Goal: Transaction & Acquisition: Obtain resource

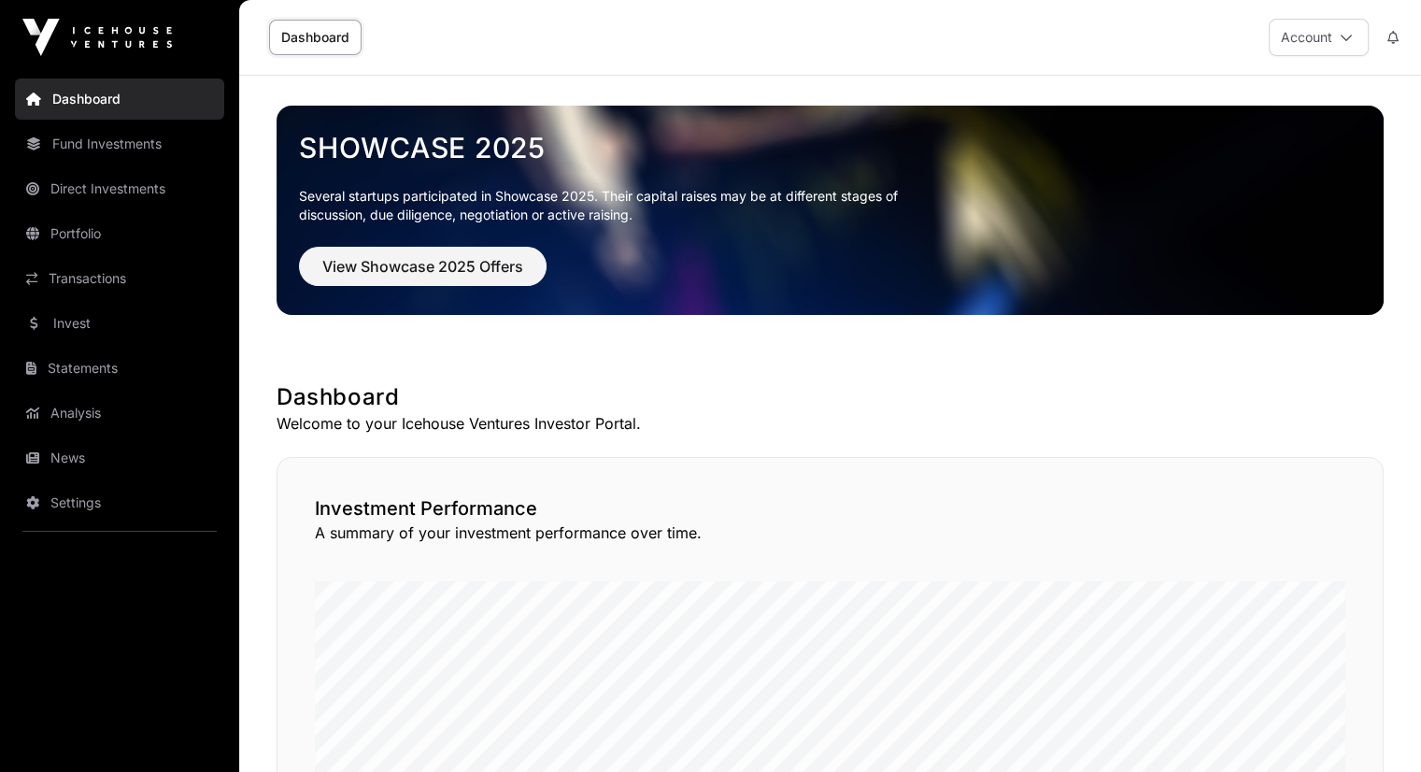
click at [112, 360] on link "Statements" at bounding box center [119, 368] width 209 height 41
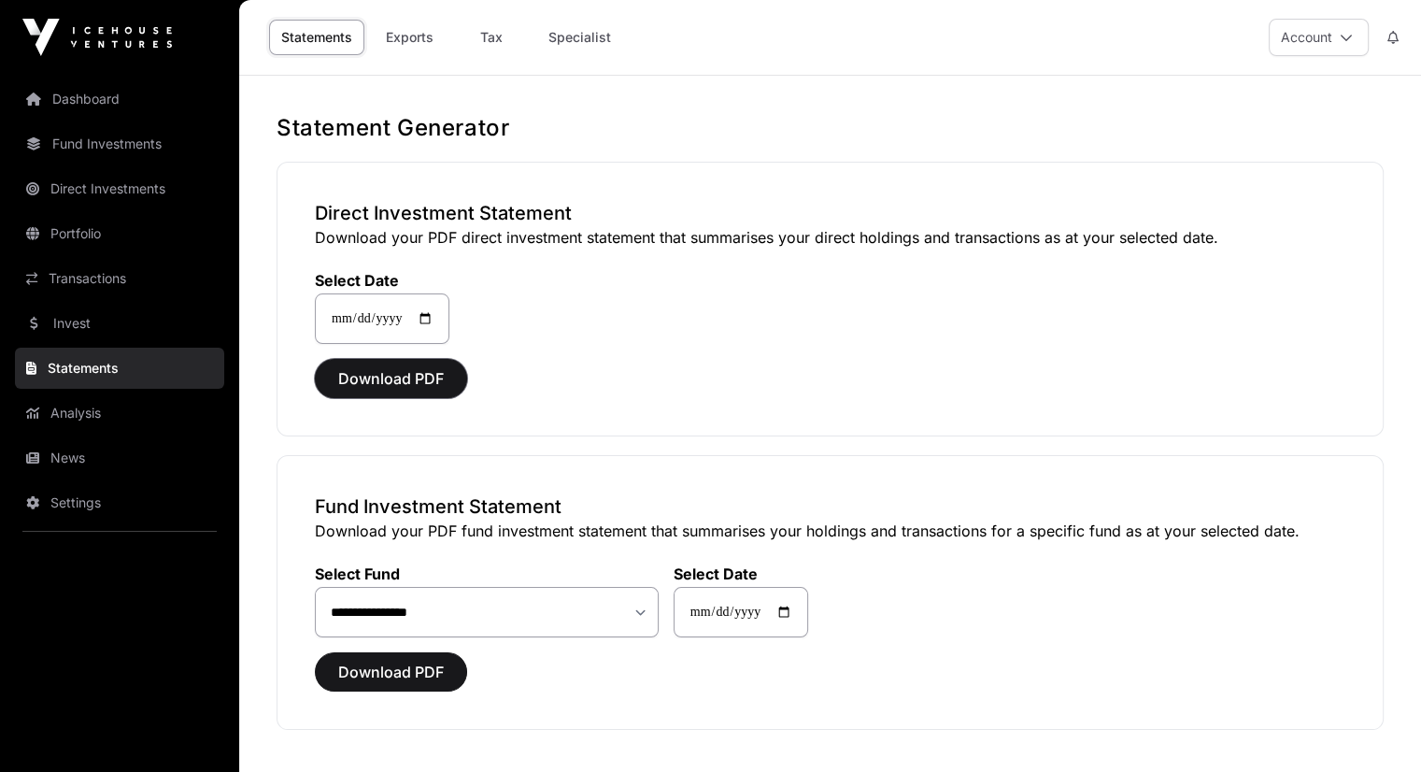
click at [439, 379] on span "Download PDF" at bounding box center [391, 378] width 106 height 22
click at [390, 661] on span "Download PDF" at bounding box center [391, 672] width 106 height 22
click at [69, 239] on link "Portfolio" at bounding box center [119, 233] width 209 height 41
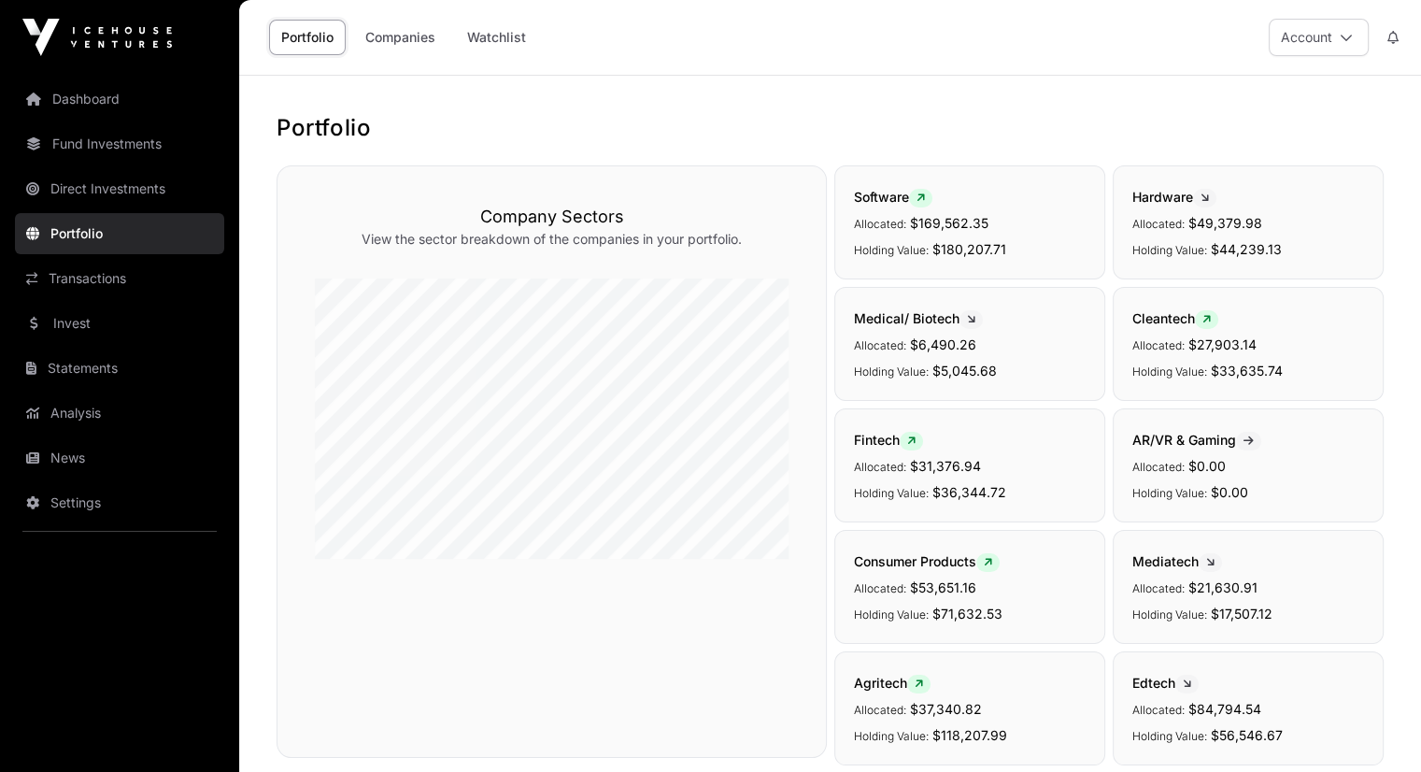
click at [86, 194] on link "Direct Investments" at bounding box center [119, 188] width 209 height 41
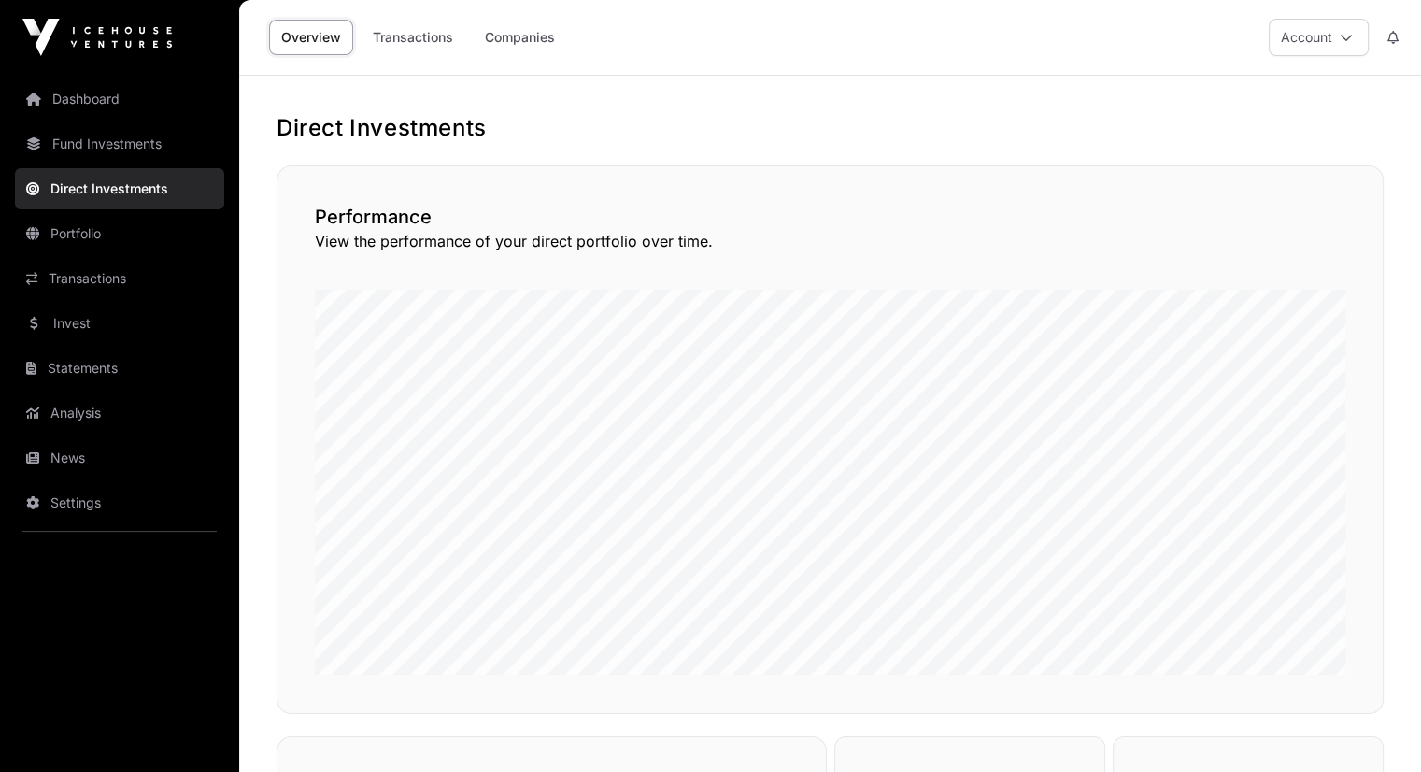
click at [86, 143] on link "Fund Investments" at bounding box center [119, 143] width 209 height 41
click at [131, 145] on link "Fund Investments" at bounding box center [119, 143] width 209 height 41
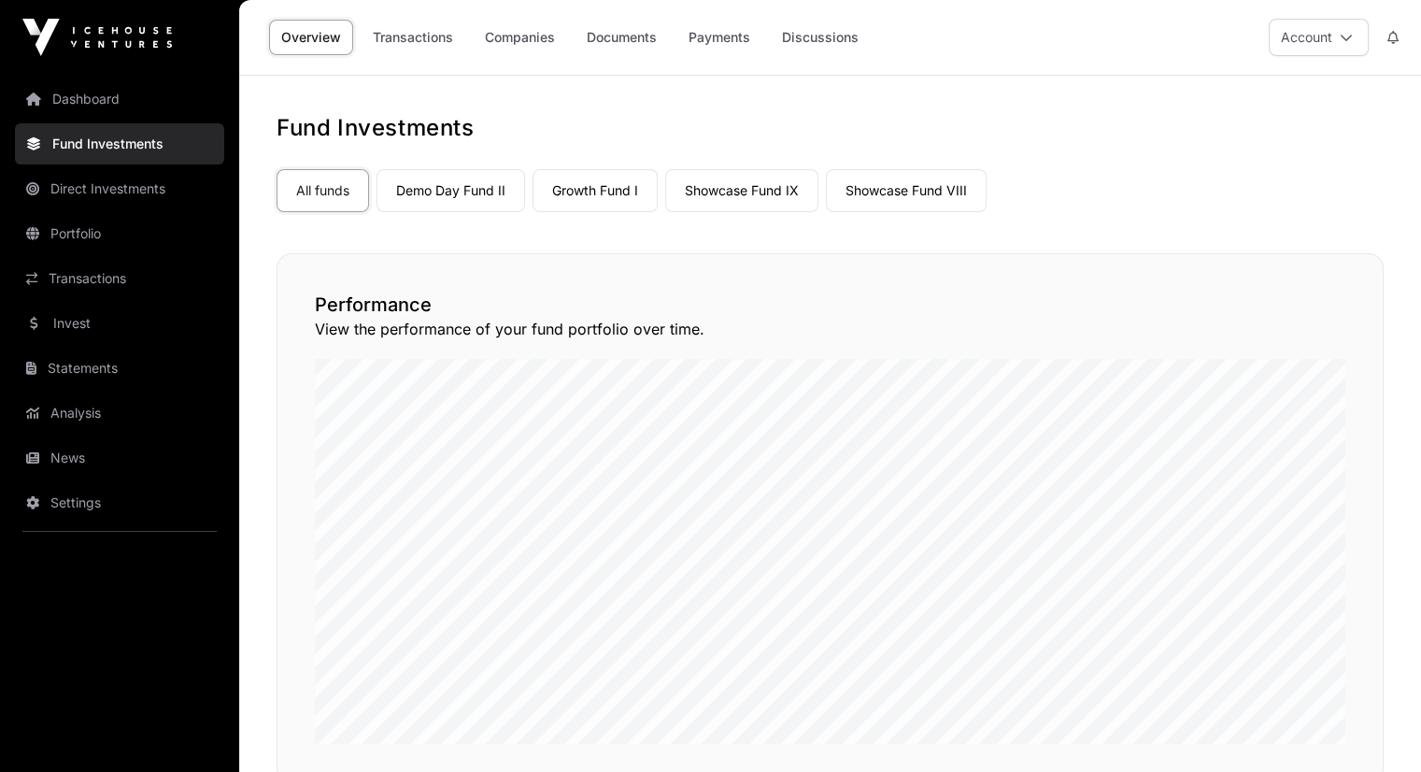
click at [455, 193] on link "Demo Day Fund II" at bounding box center [451, 190] width 149 height 43
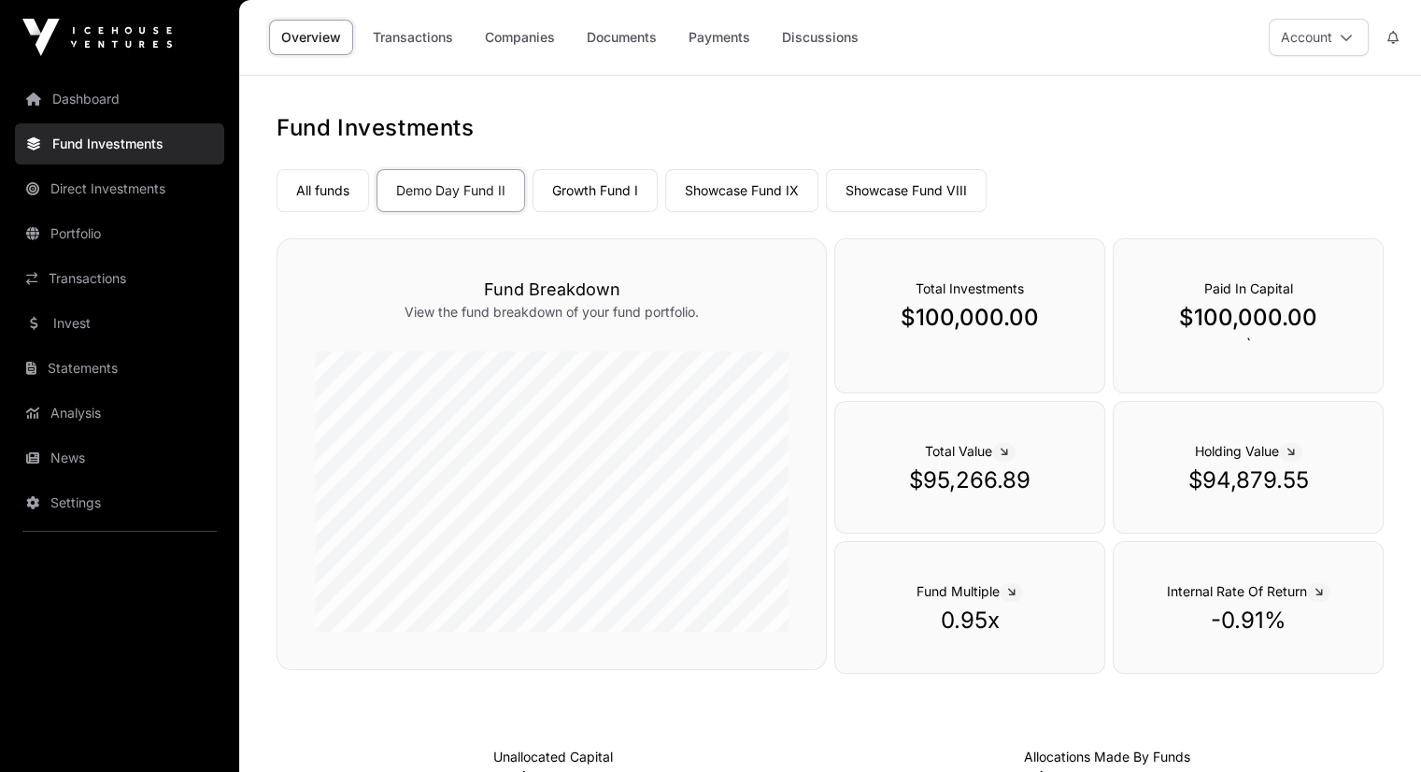
click at [616, 193] on link "Growth Fund I" at bounding box center [595, 190] width 125 height 43
click at [724, 189] on link "Showcase Fund IX" at bounding box center [741, 190] width 153 height 43
click at [869, 195] on link "Showcase Fund VIII" at bounding box center [906, 190] width 161 height 43
click at [314, 181] on link "All funds" at bounding box center [323, 190] width 92 height 43
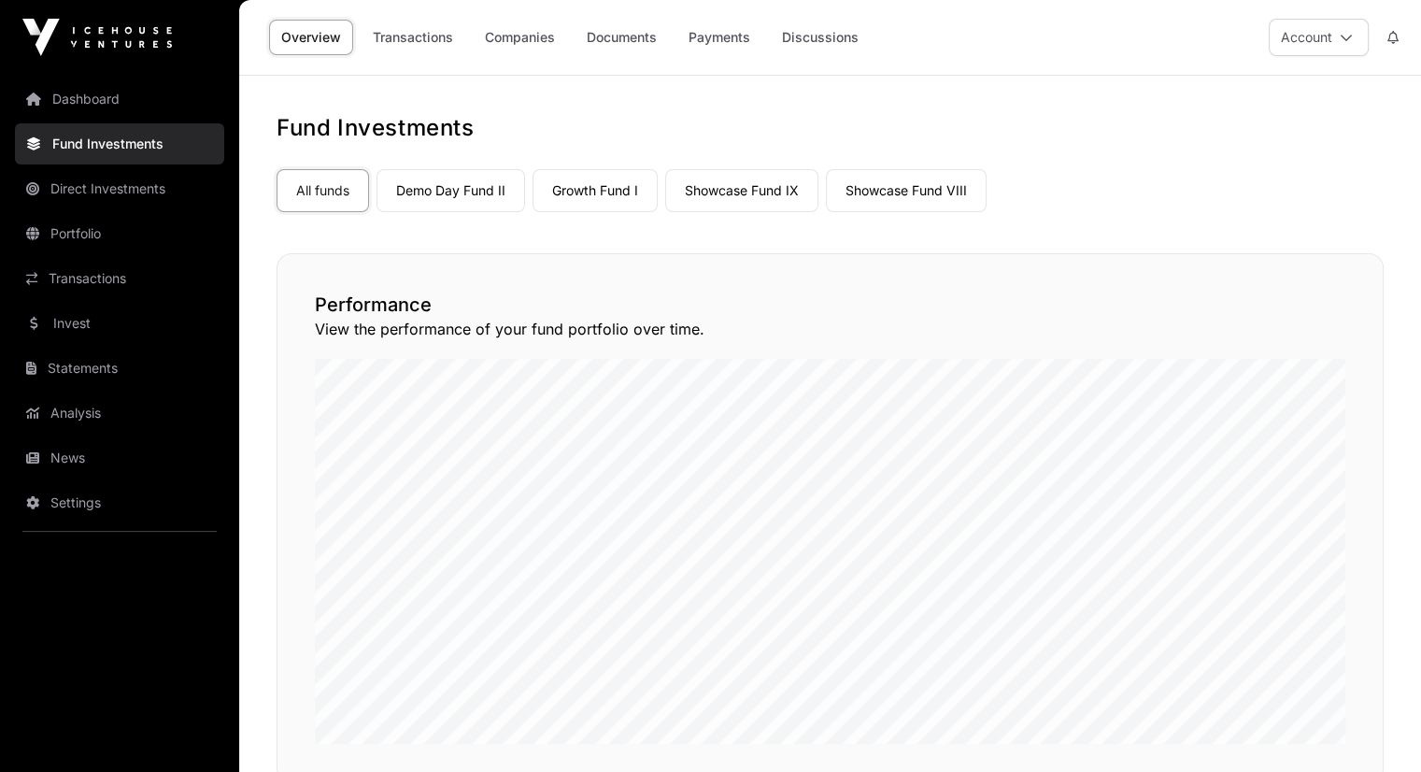
click at [427, 192] on link "Demo Day Fund II" at bounding box center [451, 190] width 149 height 43
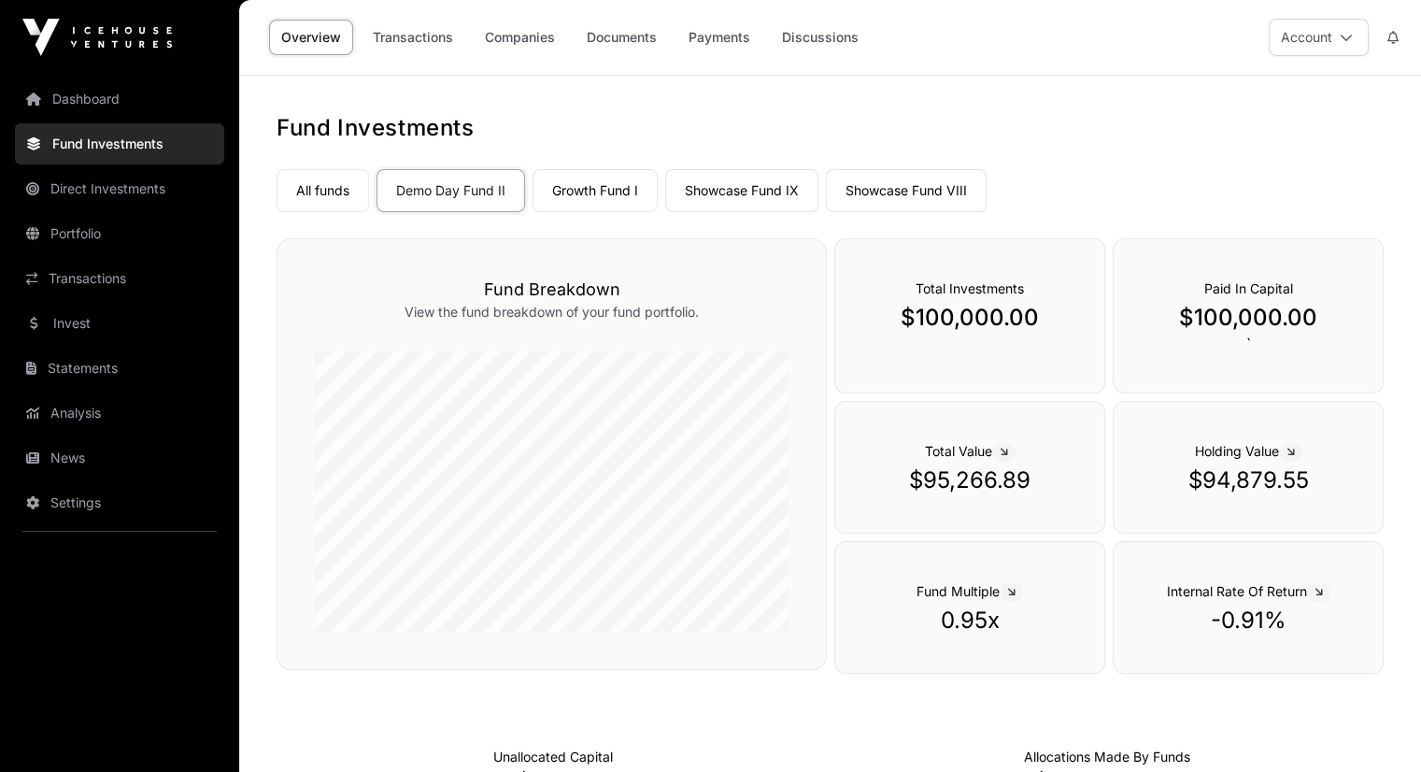
click at [598, 172] on link "Growth Fund I" at bounding box center [595, 190] width 125 height 43
click at [708, 176] on link "Showcase Fund IX" at bounding box center [741, 190] width 153 height 43
click at [882, 192] on link "Showcase Fund VIII" at bounding box center [906, 190] width 161 height 43
click at [322, 190] on link "All funds" at bounding box center [323, 190] width 92 height 43
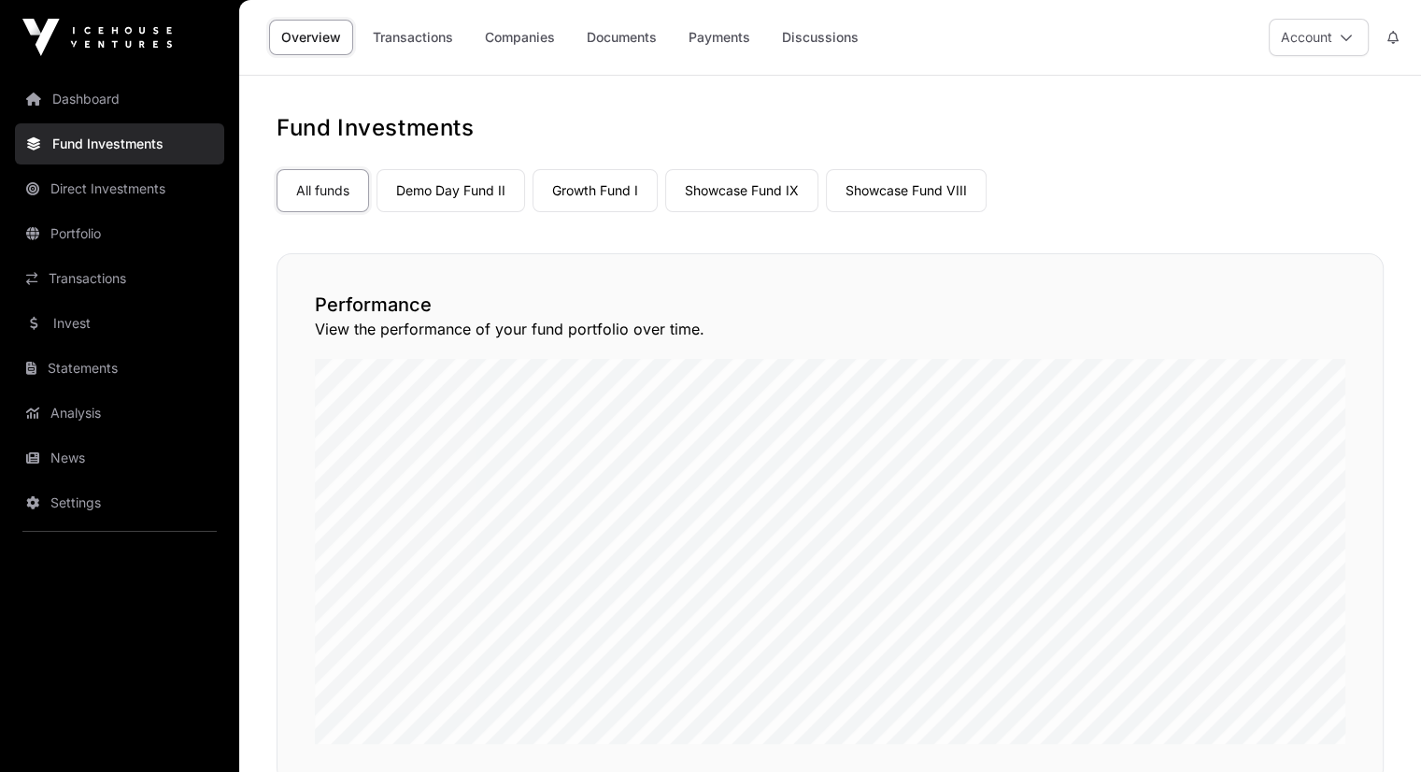
click at [732, 188] on link "Showcase Fund IX" at bounding box center [741, 190] width 153 height 43
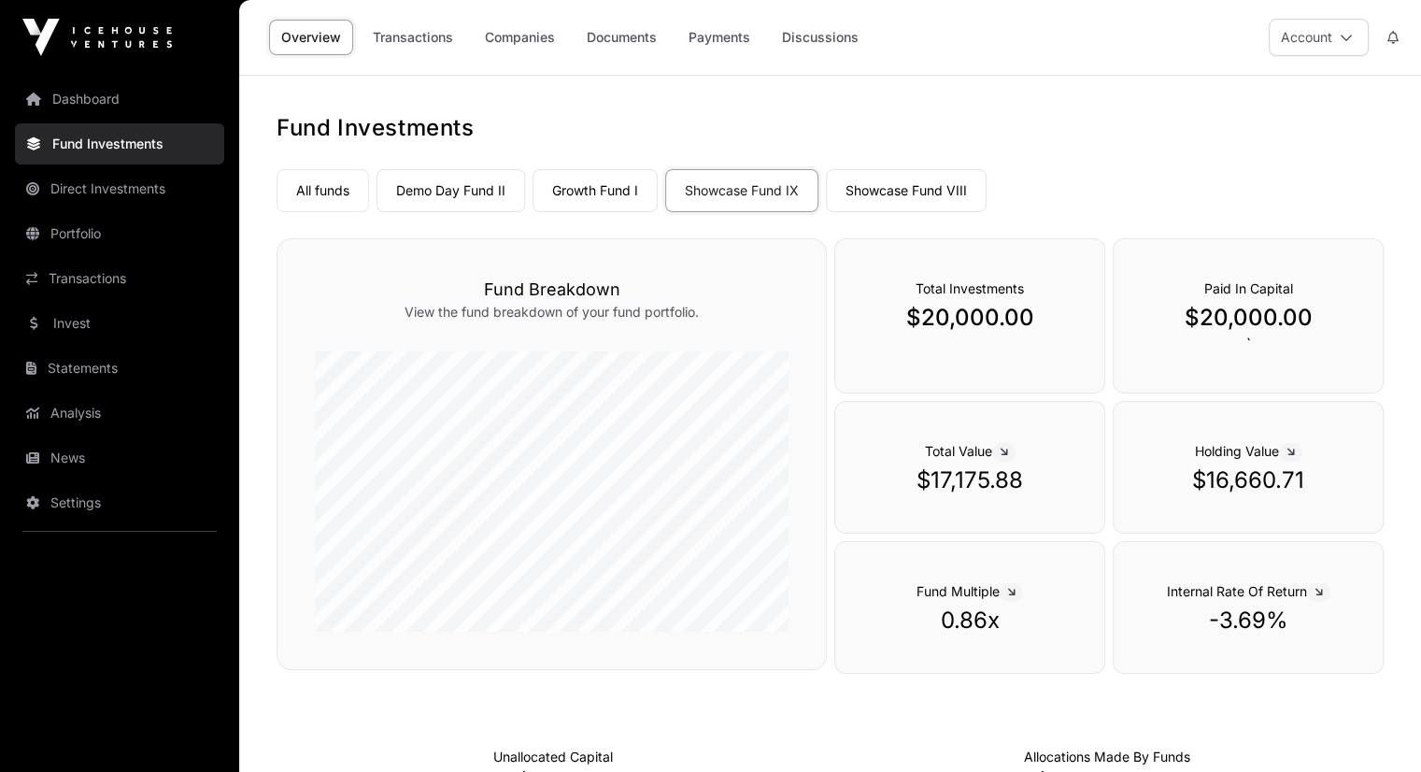
click at [748, 188] on link "Showcase Fund IX" at bounding box center [741, 190] width 153 height 43
click at [426, 39] on link "Transactions" at bounding box center [413, 38] width 105 height 36
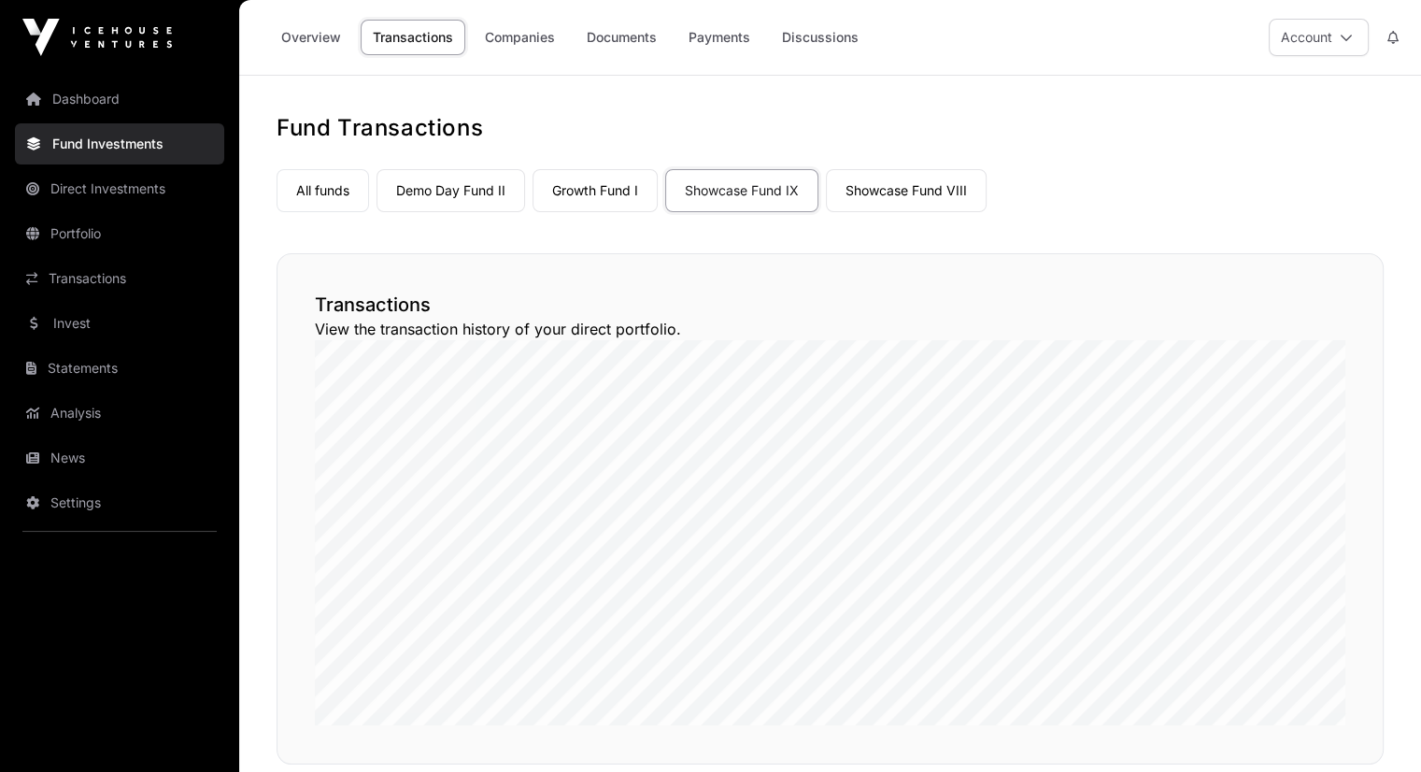
click at [534, 44] on link "Companies" at bounding box center [520, 38] width 94 height 36
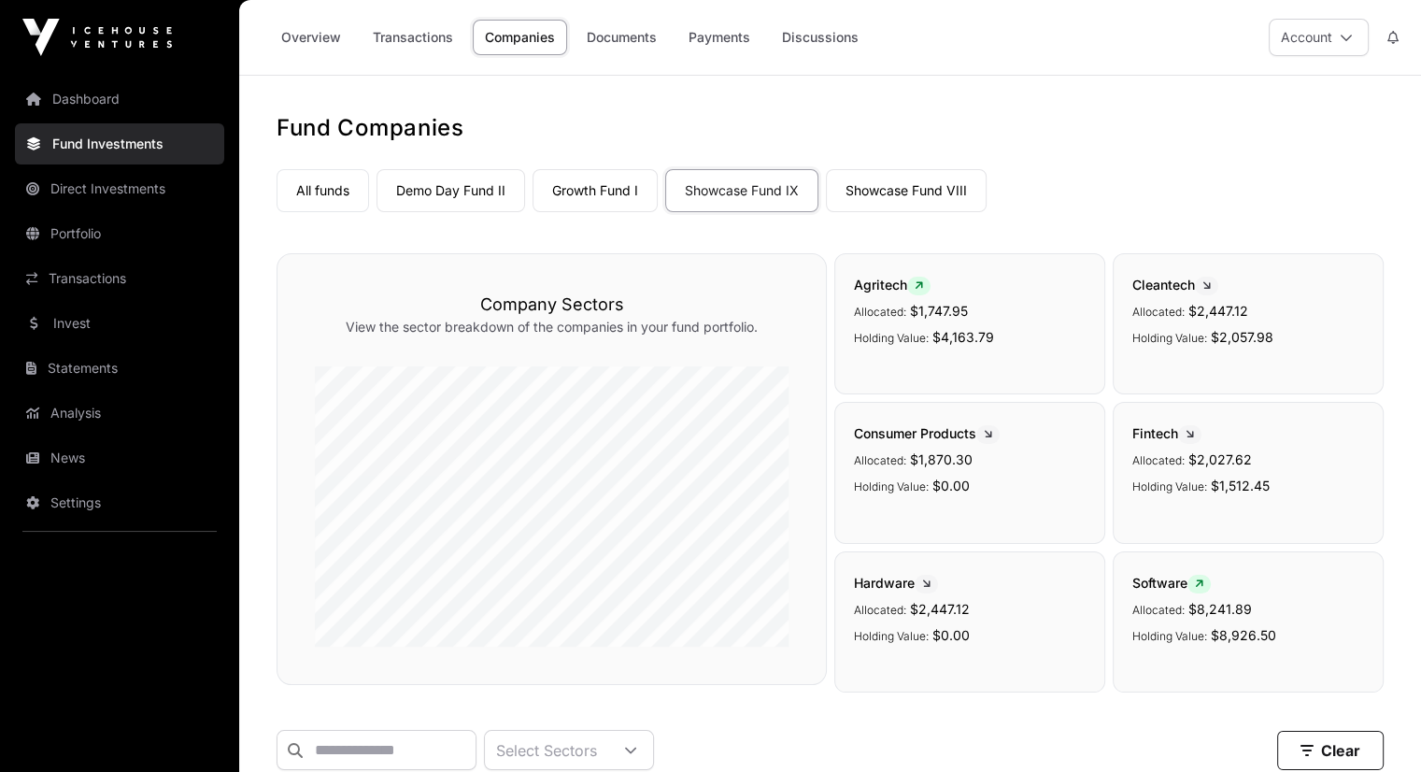
click at [624, 41] on link "Documents" at bounding box center [622, 38] width 94 height 36
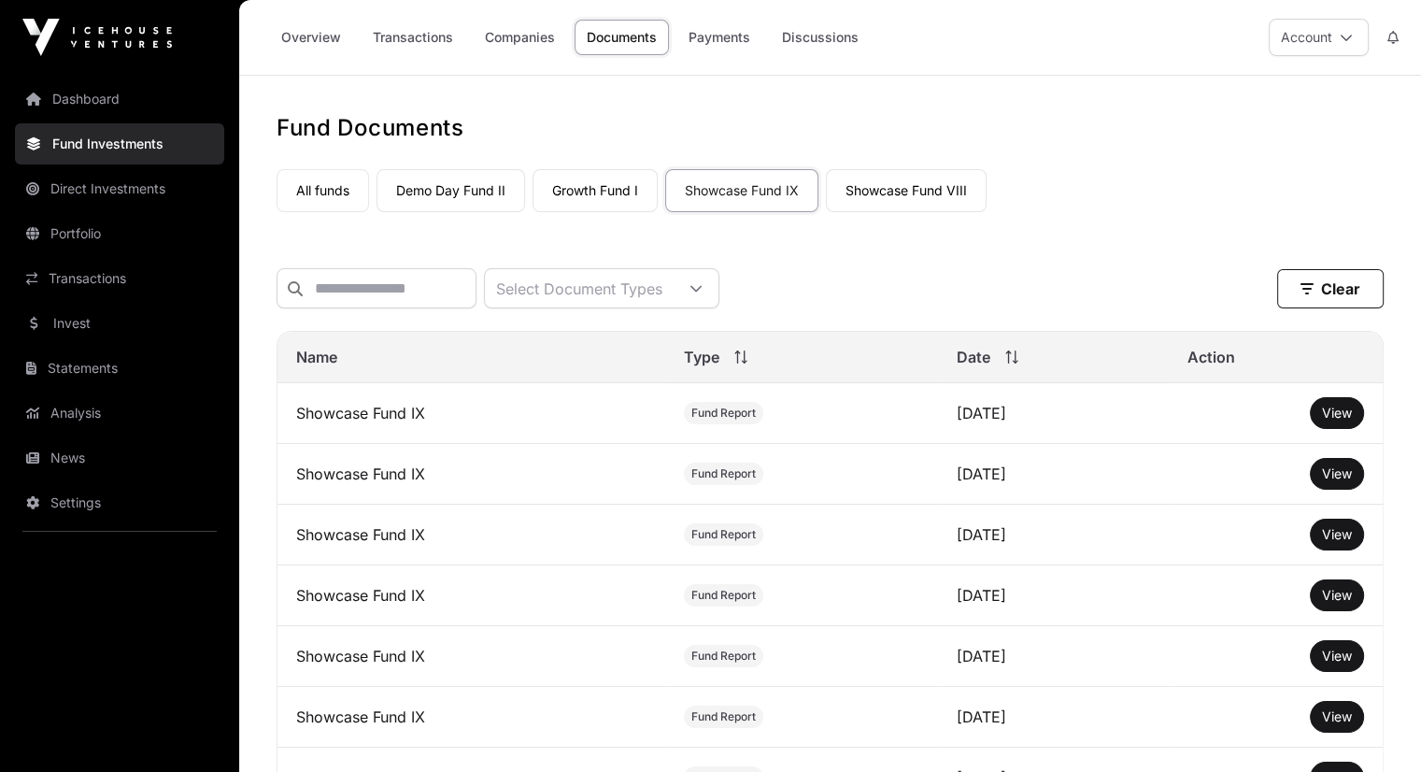
click at [714, 39] on link "Payments" at bounding box center [719, 38] width 86 height 36
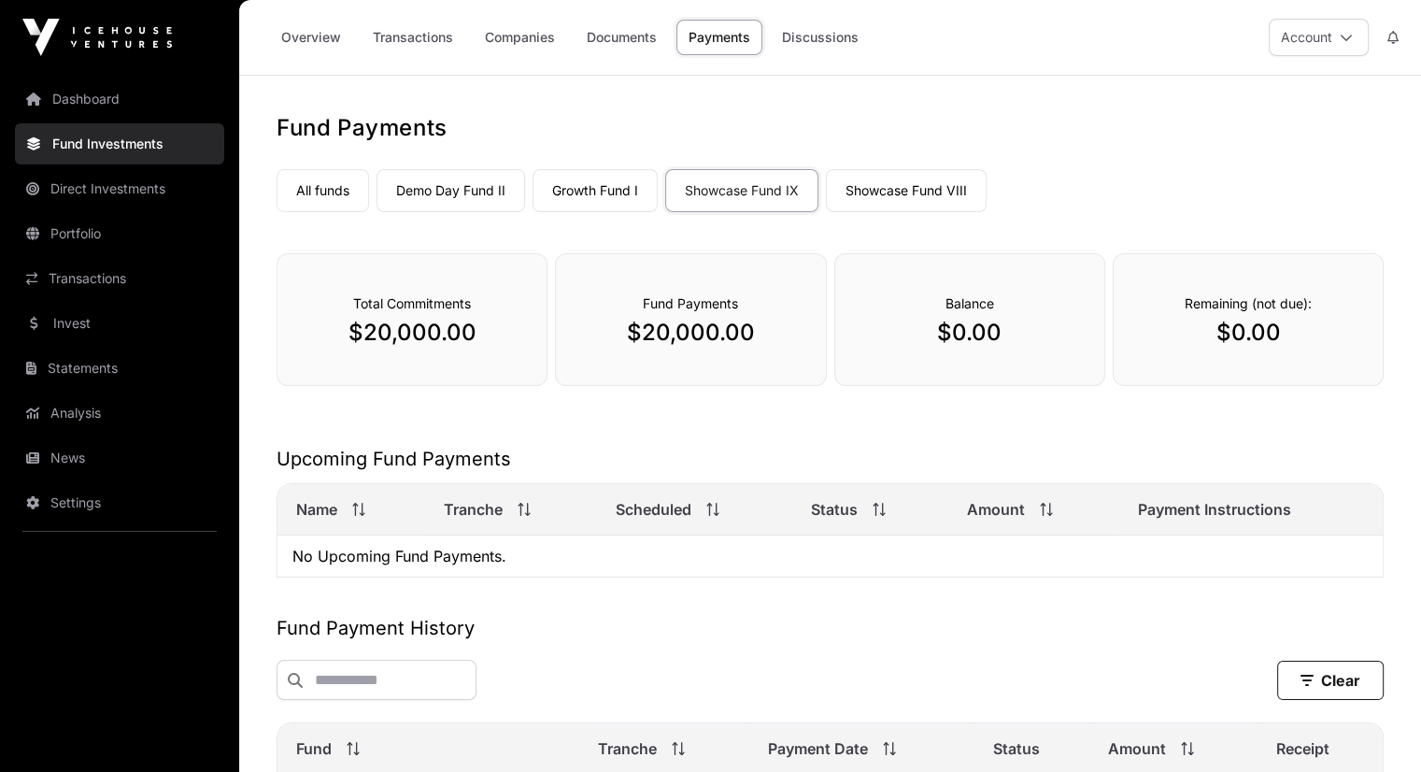
click at [918, 183] on link "Showcase Fund VIII" at bounding box center [906, 190] width 161 height 43
click at [722, 184] on link "Showcase Fund IX" at bounding box center [741, 190] width 153 height 43
click at [85, 105] on link "Dashboard" at bounding box center [119, 98] width 209 height 41
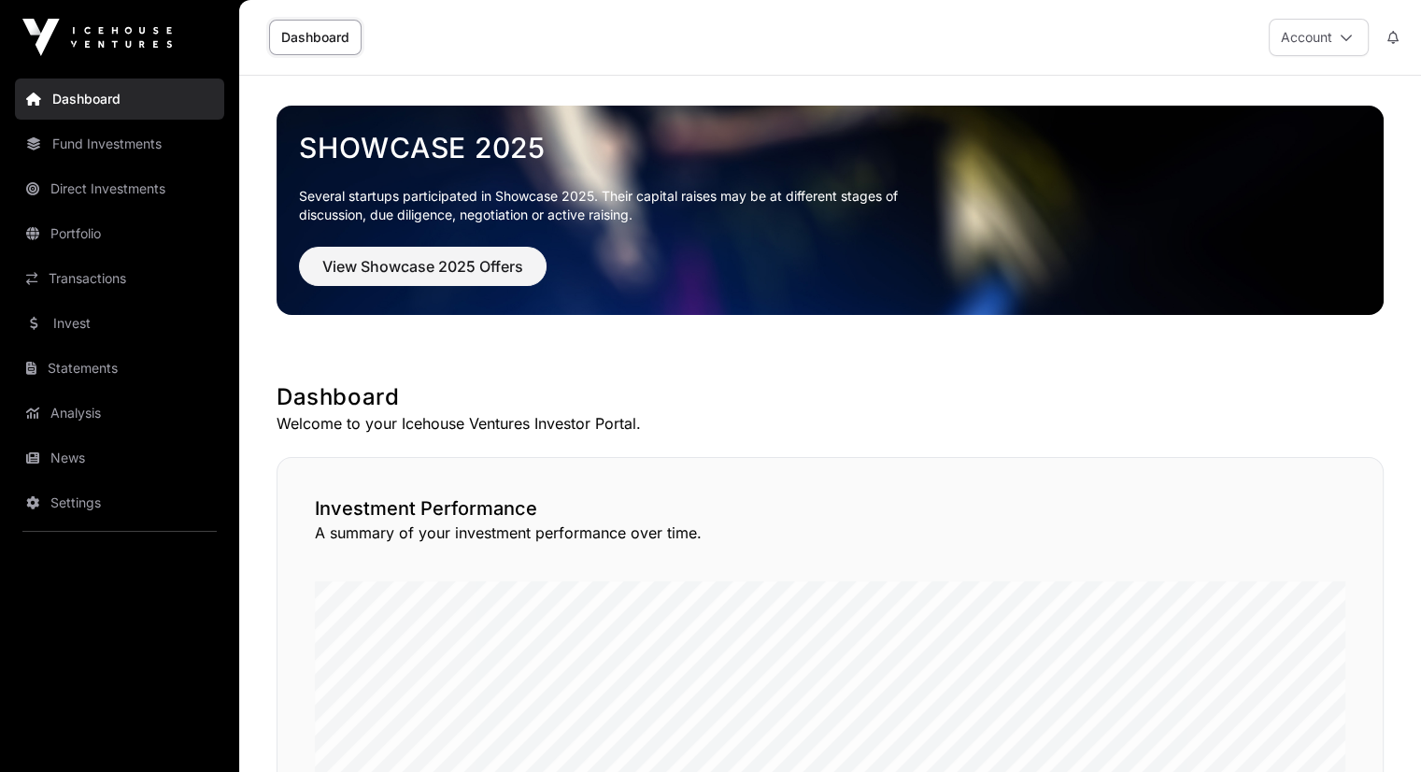
click at [1347, 31] on icon at bounding box center [1346, 37] width 13 height 13
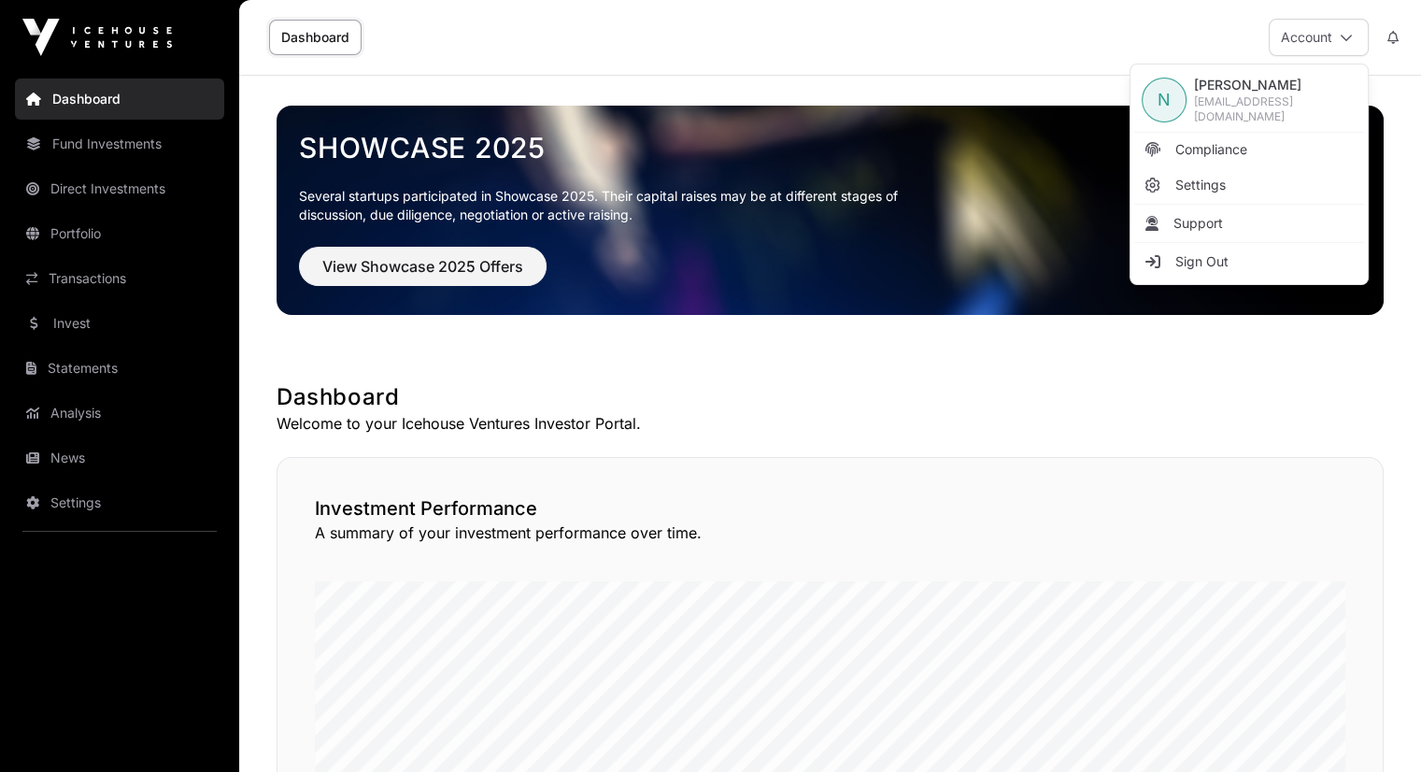
click at [826, 382] on h1 "Dashboard" at bounding box center [830, 397] width 1107 height 30
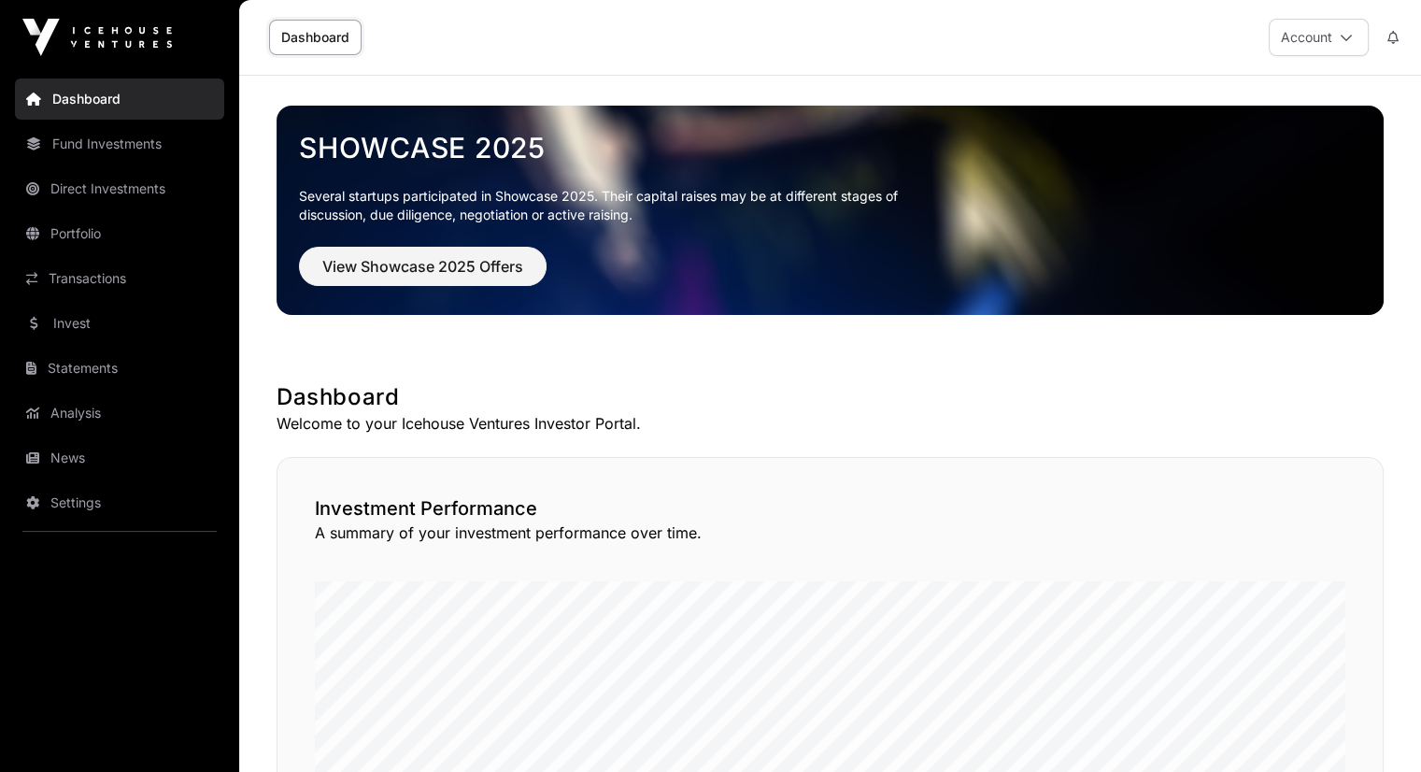
click at [327, 31] on link "Dashboard" at bounding box center [315, 38] width 92 height 36
click at [97, 233] on link "Portfolio" at bounding box center [119, 233] width 209 height 41
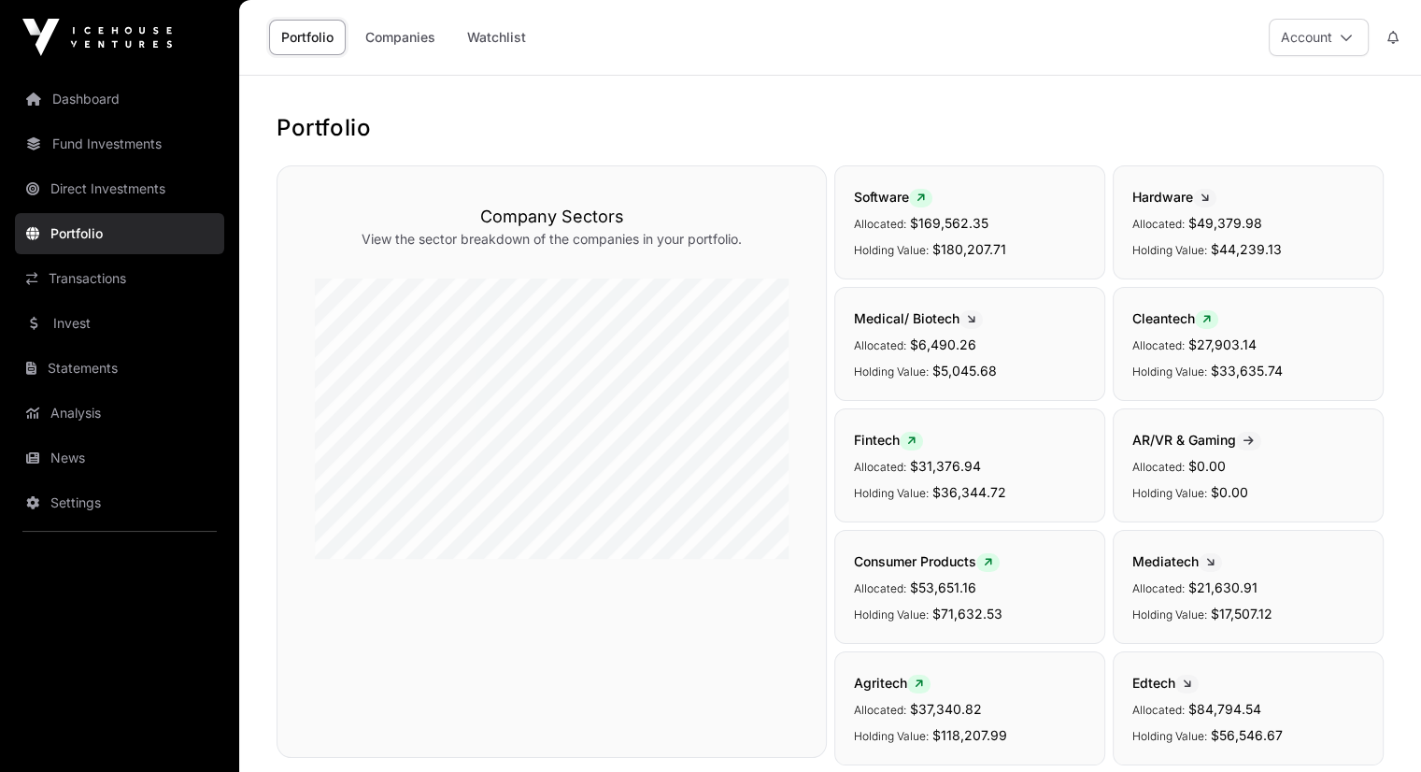
click at [401, 36] on link "Companies" at bounding box center [400, 38] width 94 height 36
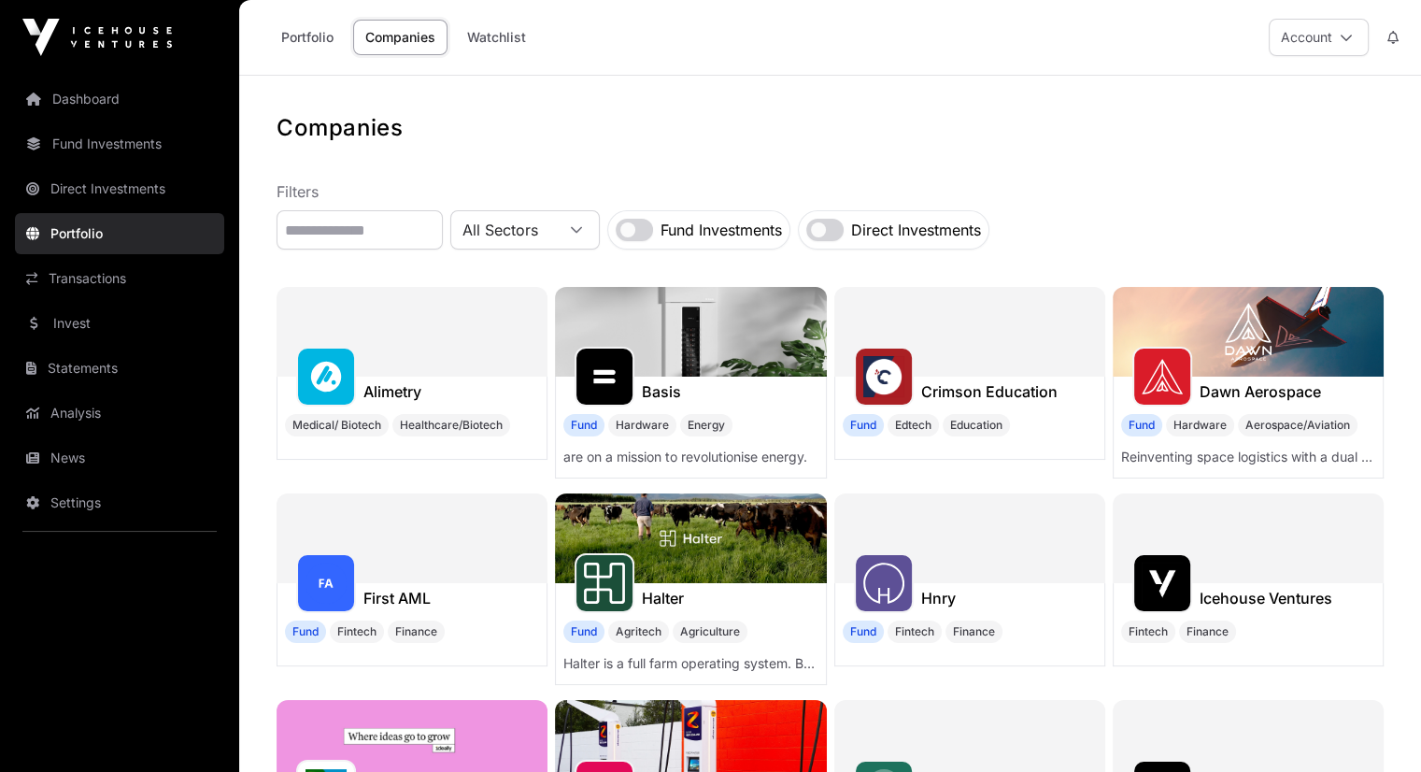
click at [1242, 598] on h1 "Icehouse Ventures" at bounding box center [1266, 598] width 133 height 22
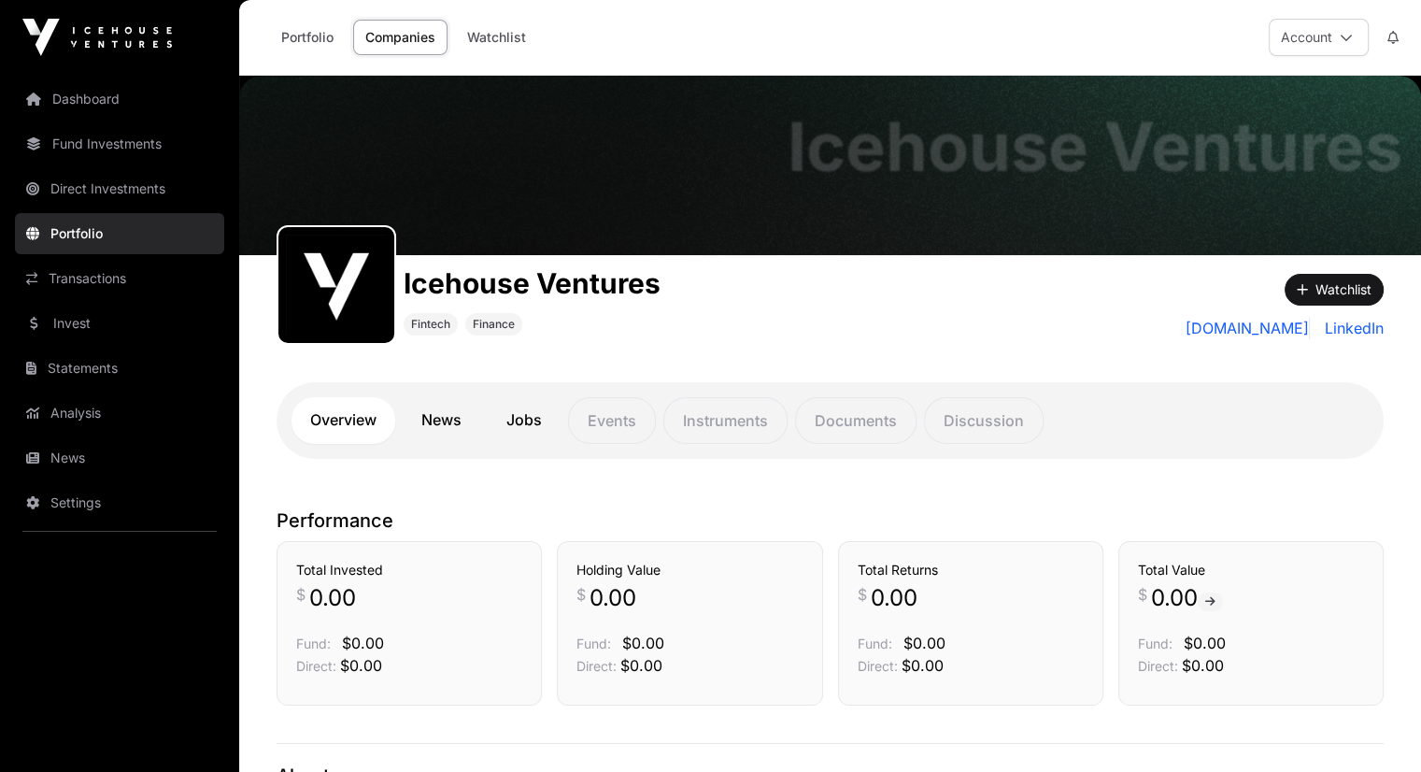
click at [85, 275] on link "Transactions" at bounding box center [119, 278] width 209 height 41
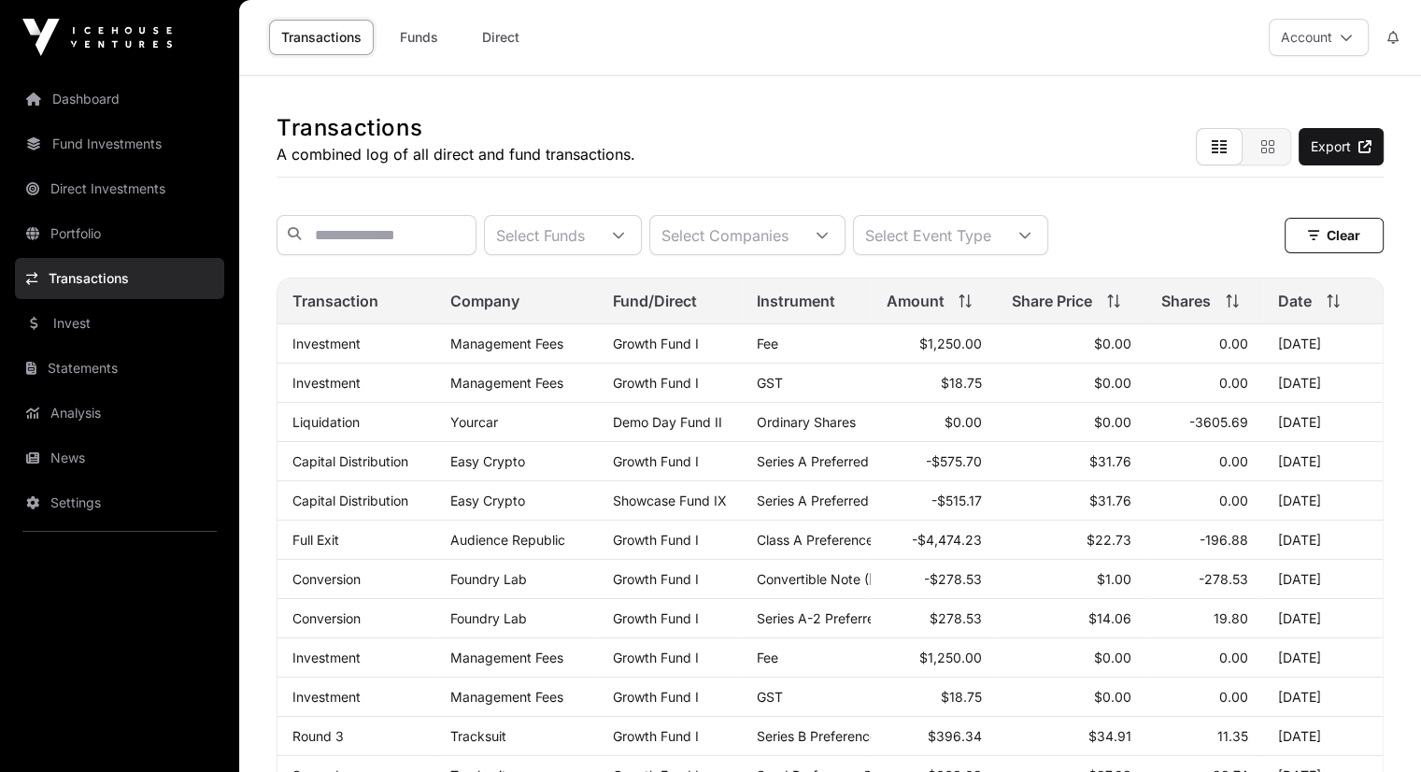
click at [104, 95] on link "Dashboard" at bounding box center [119, 98] width 209 height 41
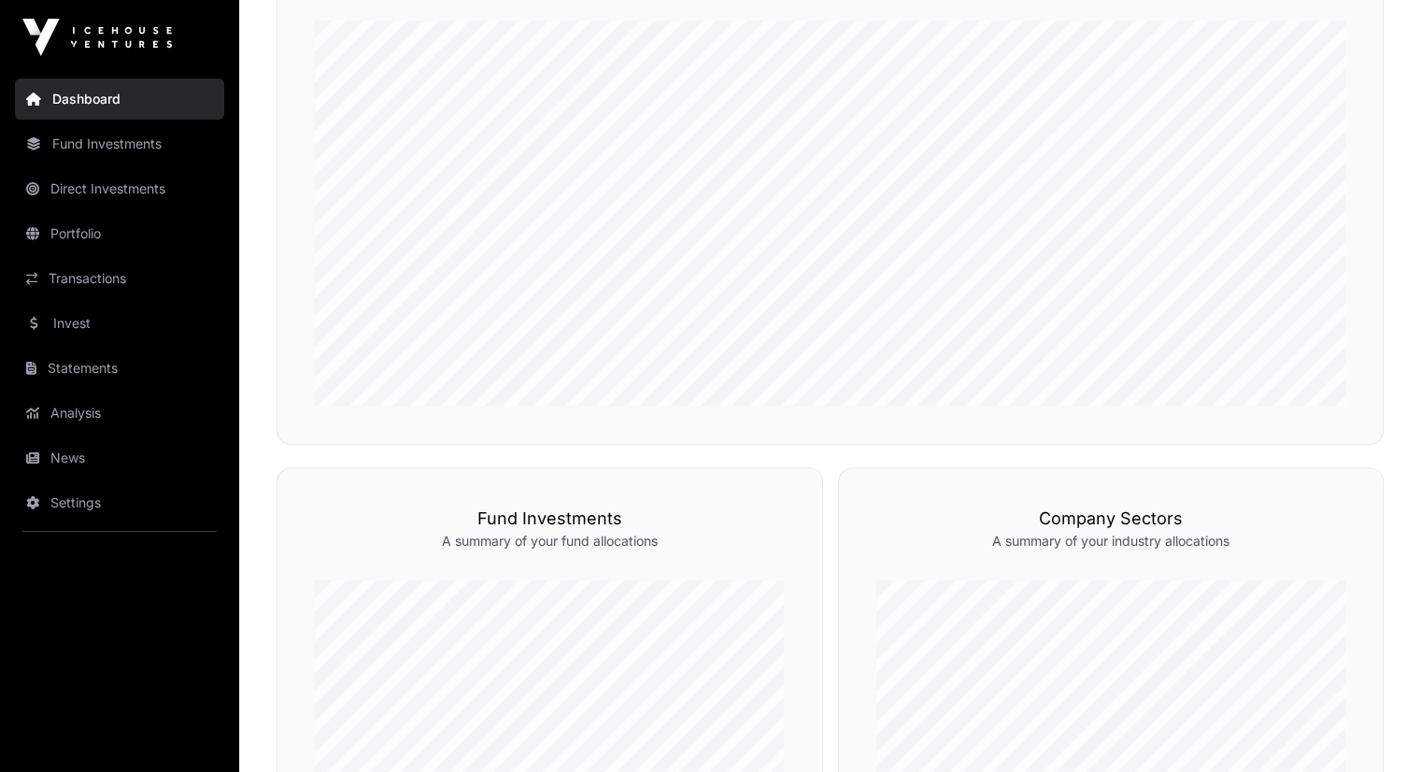
scroll to position [841, 0]
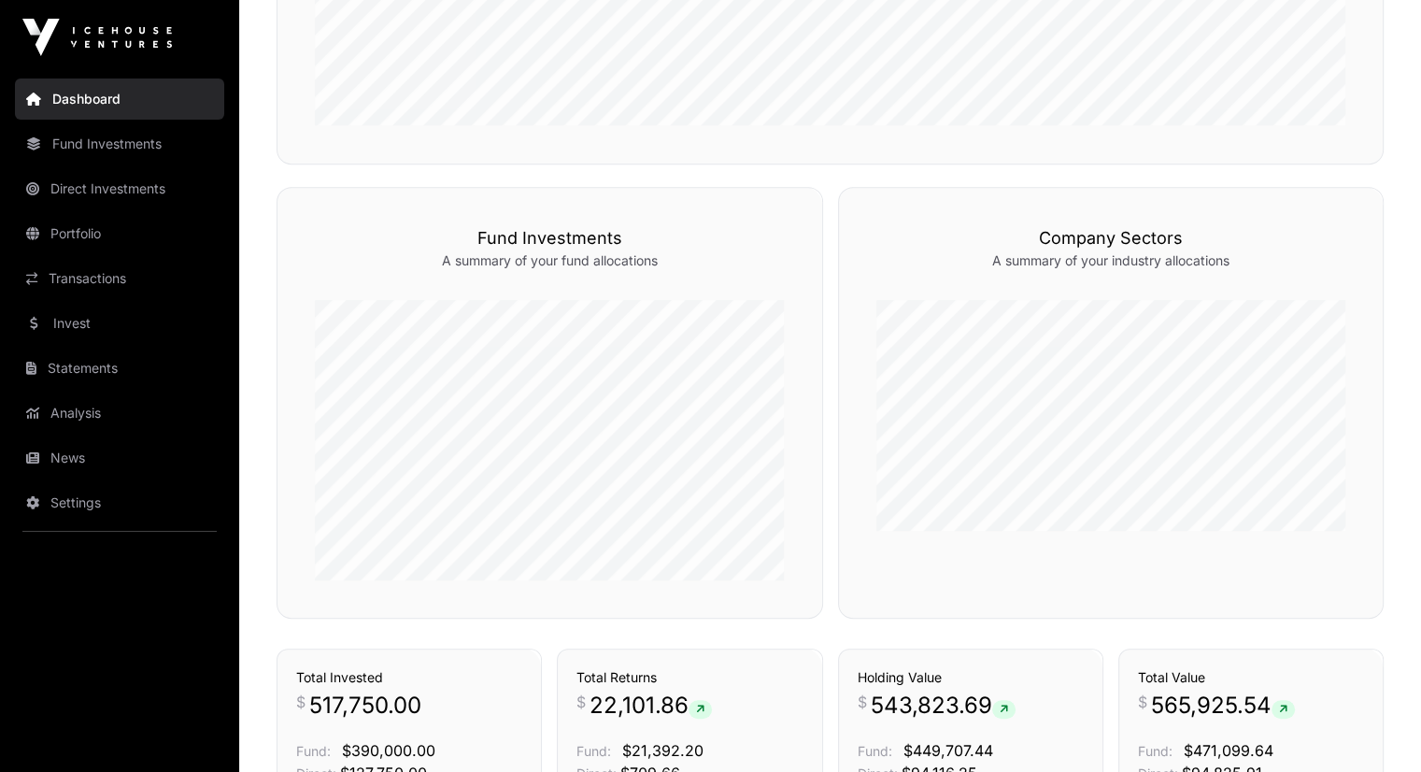
click at [1301, 164] on link "Companies" at bounding box center [1319, 154] width 89 height 19
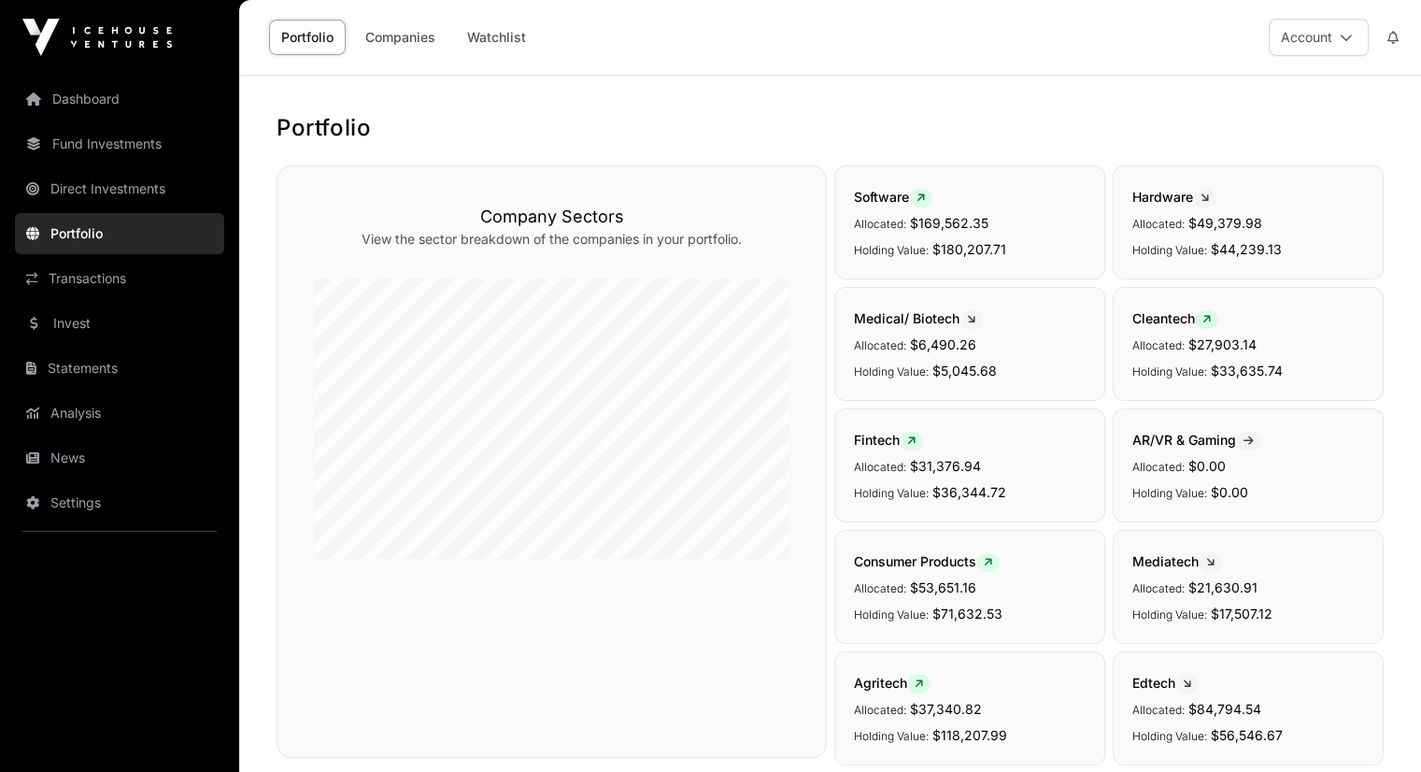
click at [86, 274] on link "Transactions" at bounding box center [119, 278] width 209 height 41
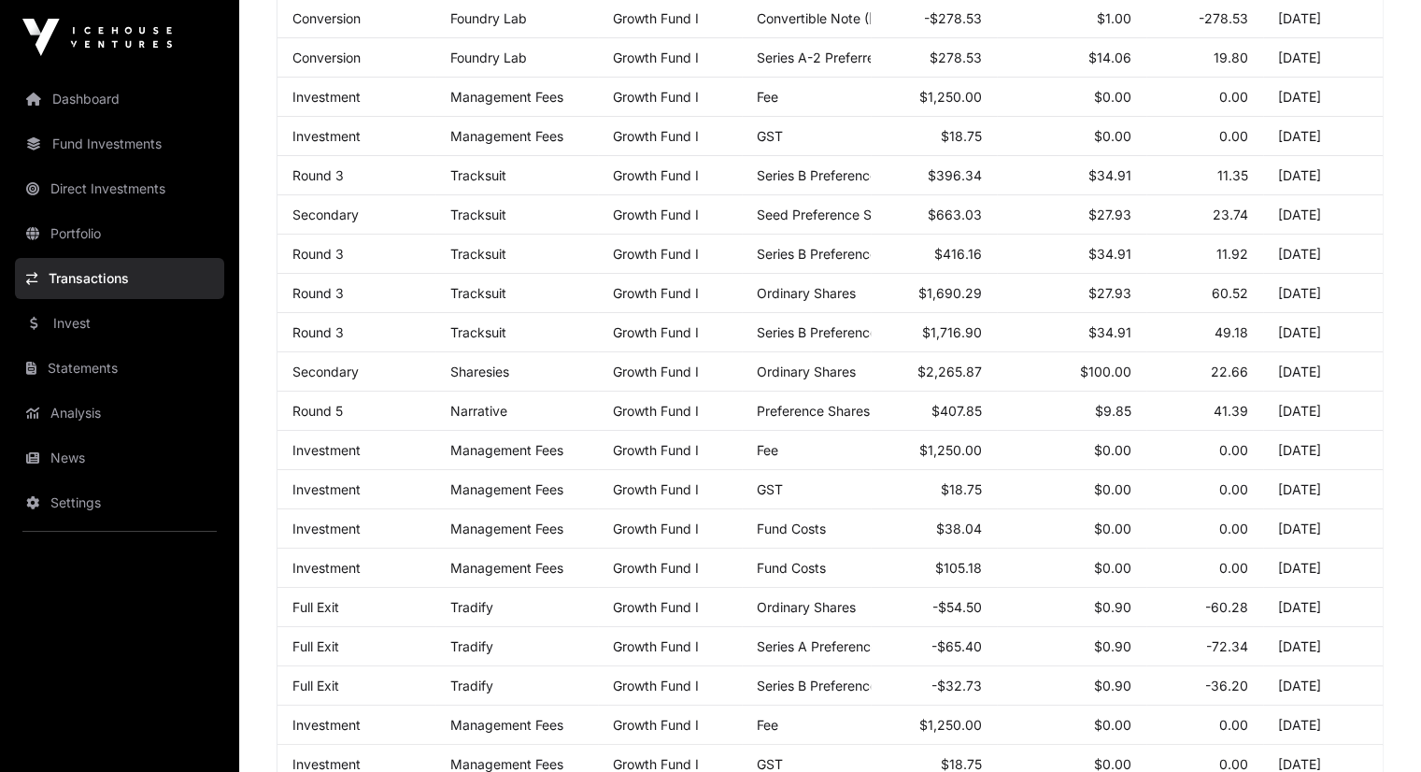
scroll to position [187, 0]
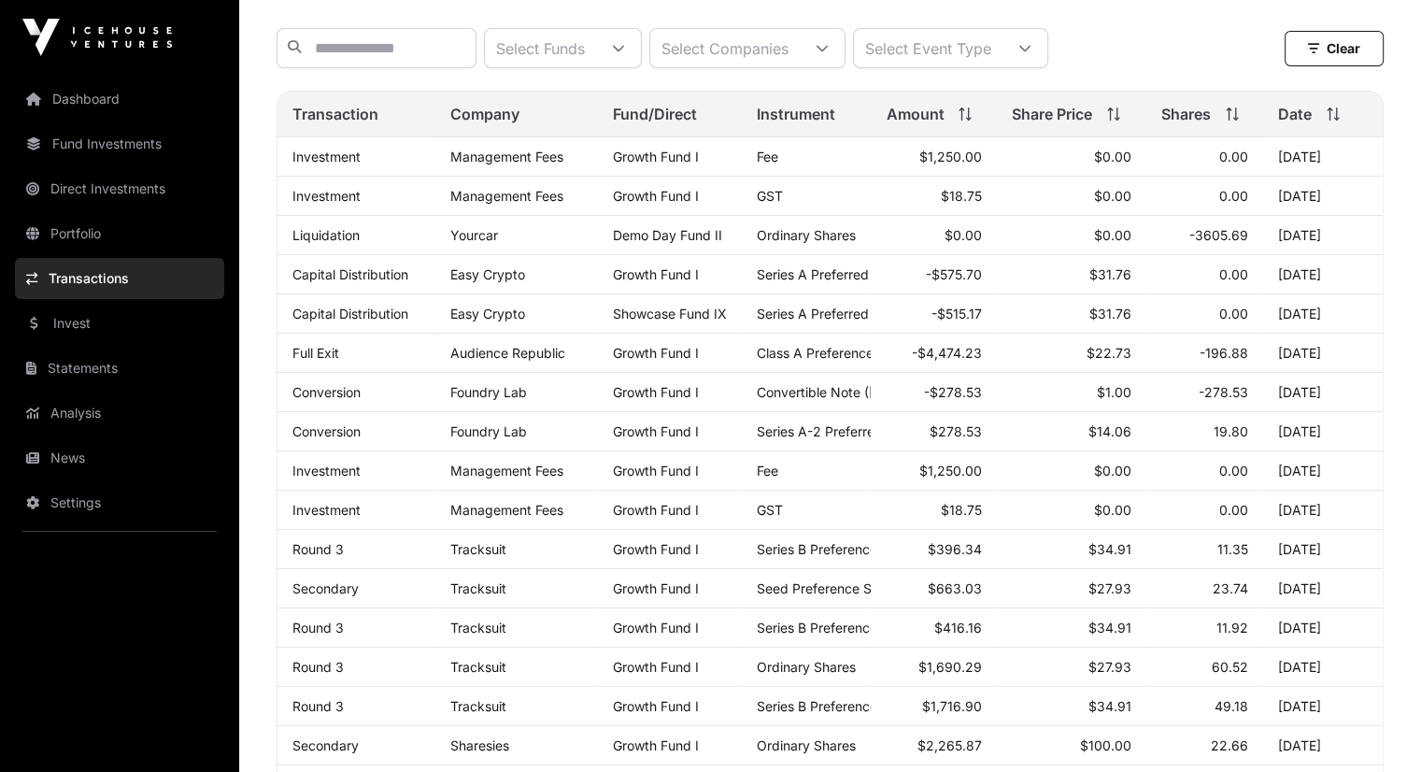
click at [625, 52] on icon at bounding box center [618, 48] width 13 height 13
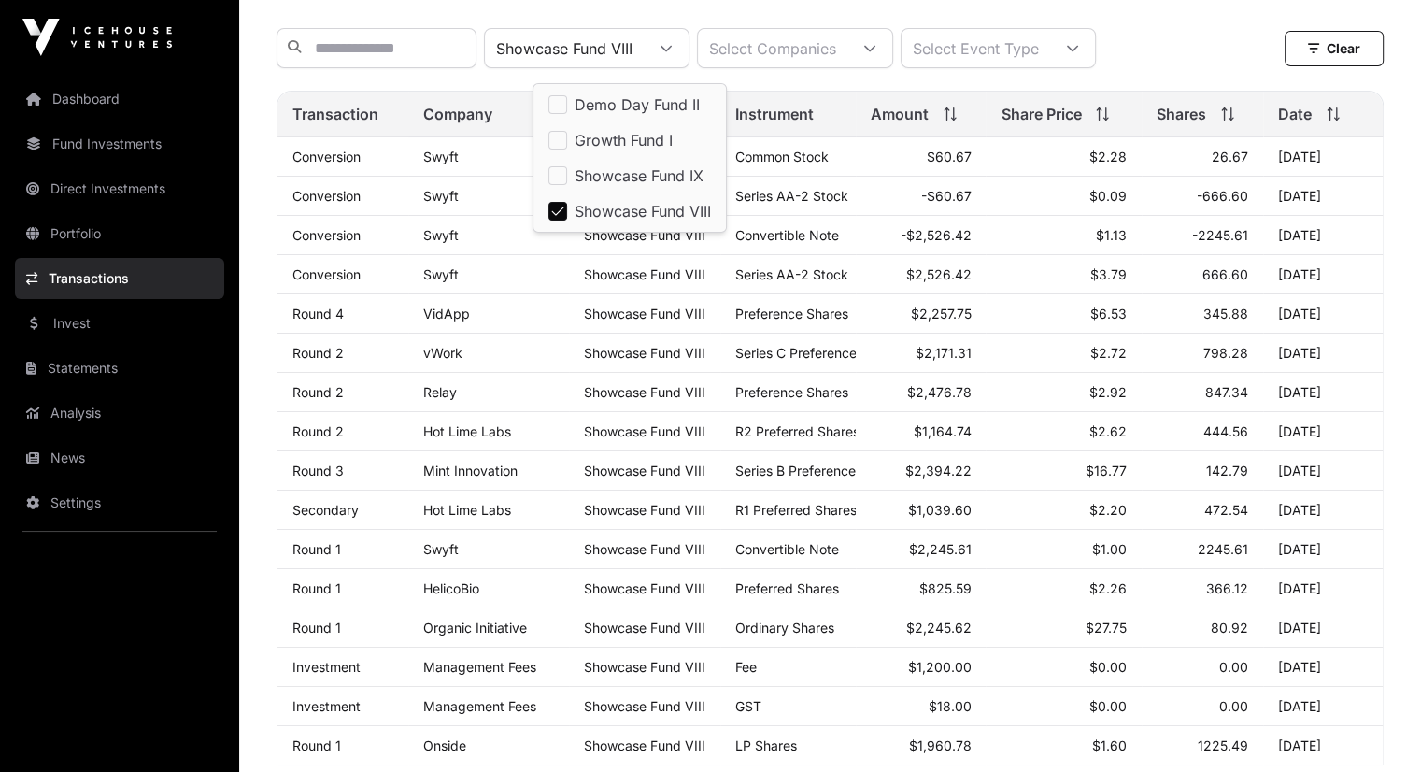
click at [1216, 37] on div "Showcase Fund VIII Select Companies Select Event Type Clear" at bounding box center [830, 48] width 1107 height 40
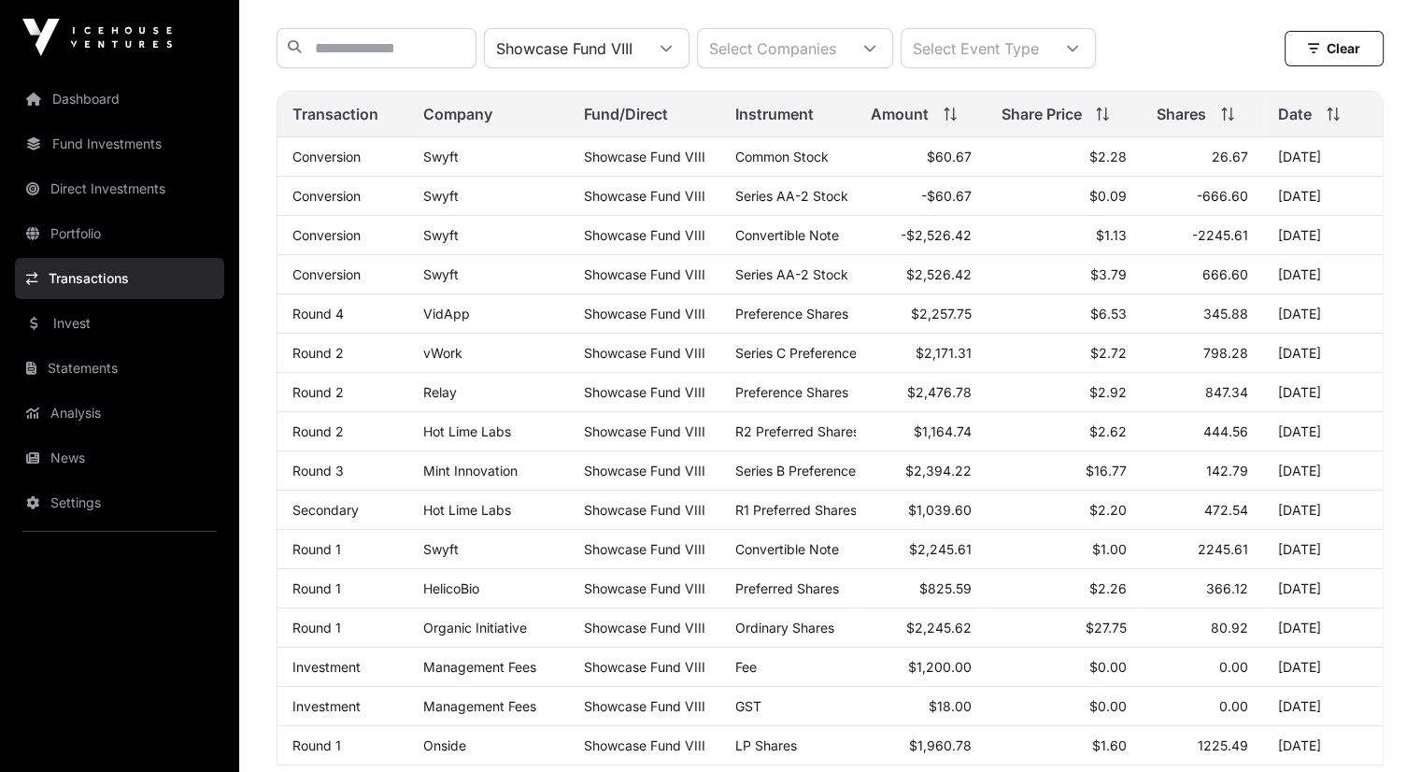
click at [892, 50] on div at bounding box center [869, 48] width 45 height 38
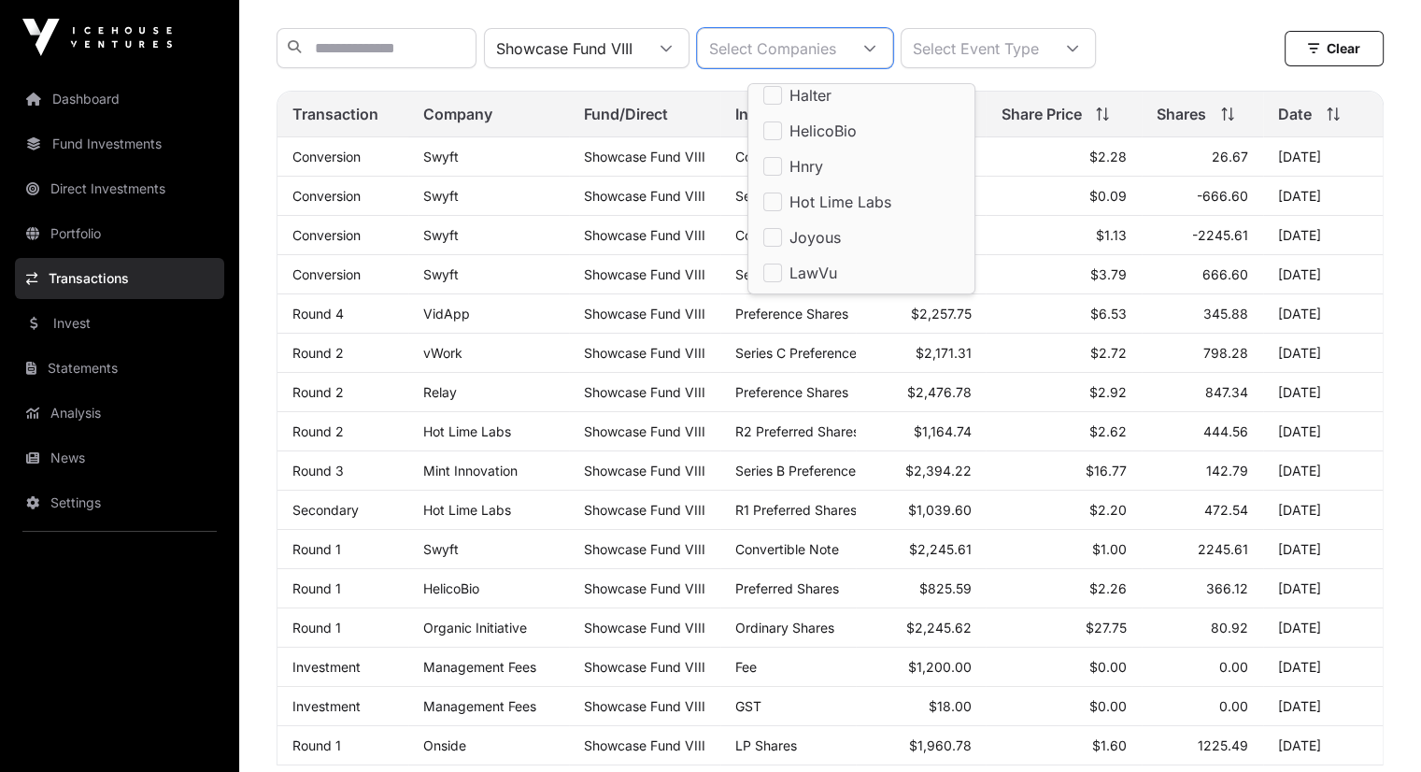
scroll to position [150, 0]
click at [1167, 21] on div "Showcase Fund VIII Select Companies Select Event Type Clear Clear Filters" at bounding box center [830, 48] width 1107 height 70
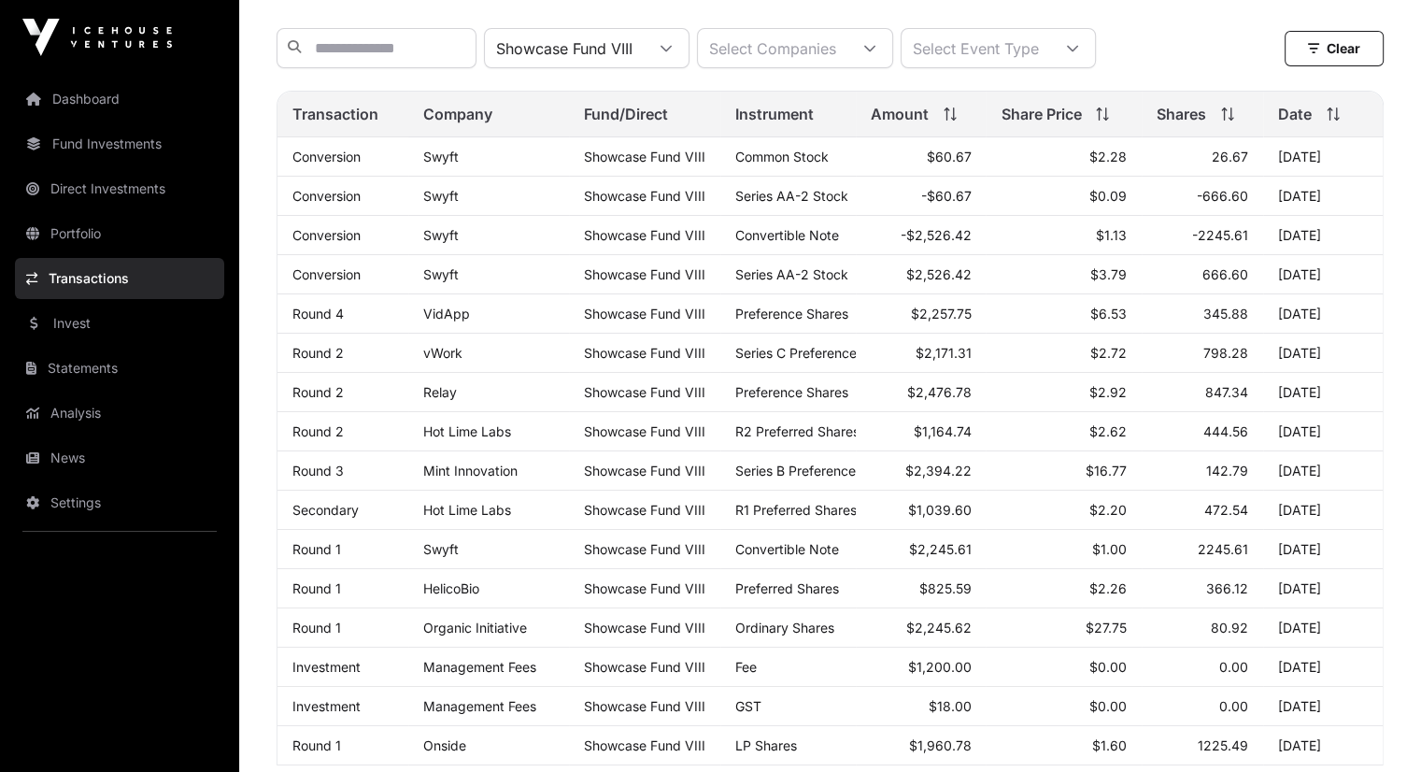
click at [673, 54] on icon at bounding box center [666, 48] width 13 height 13
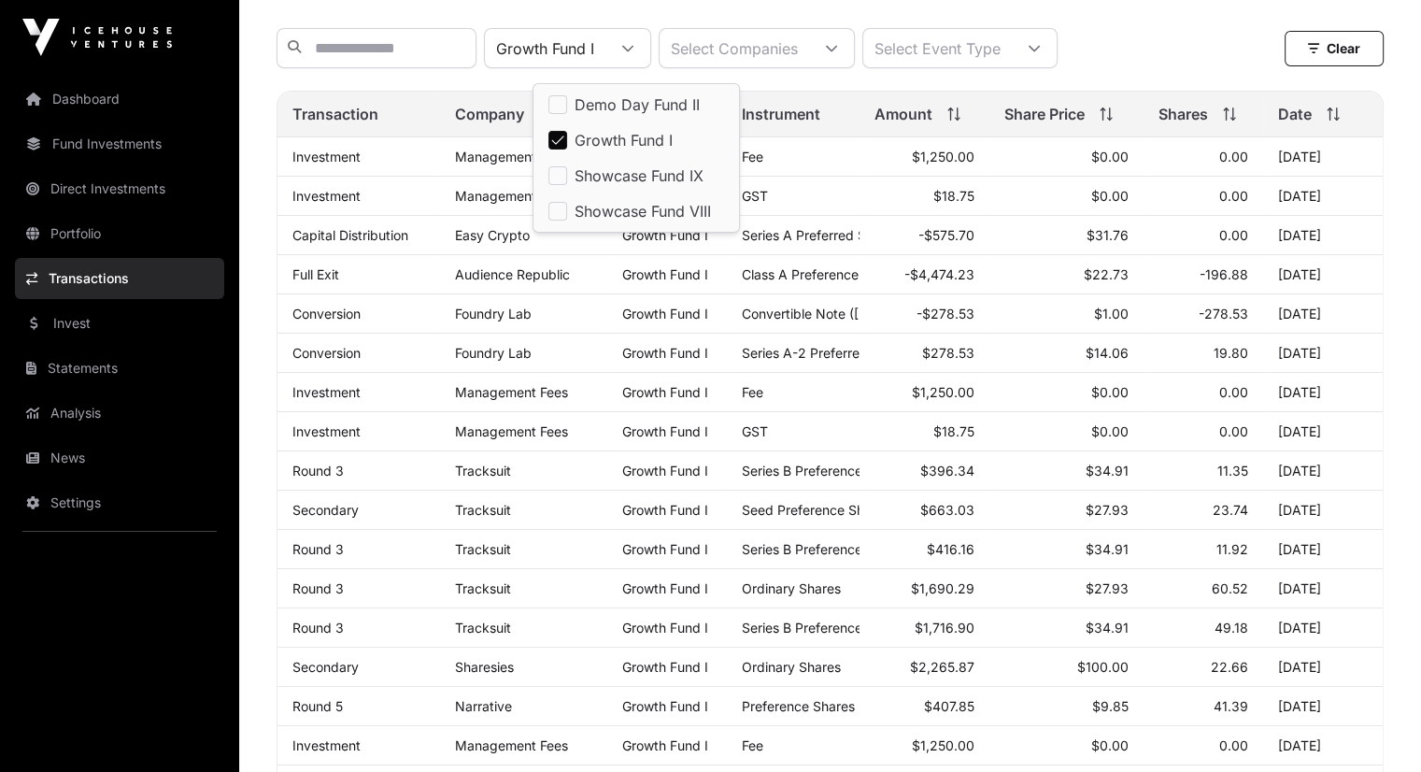
click at [78, 356] on link "Statements" at bounding box center [119, 368] width 209 height 41
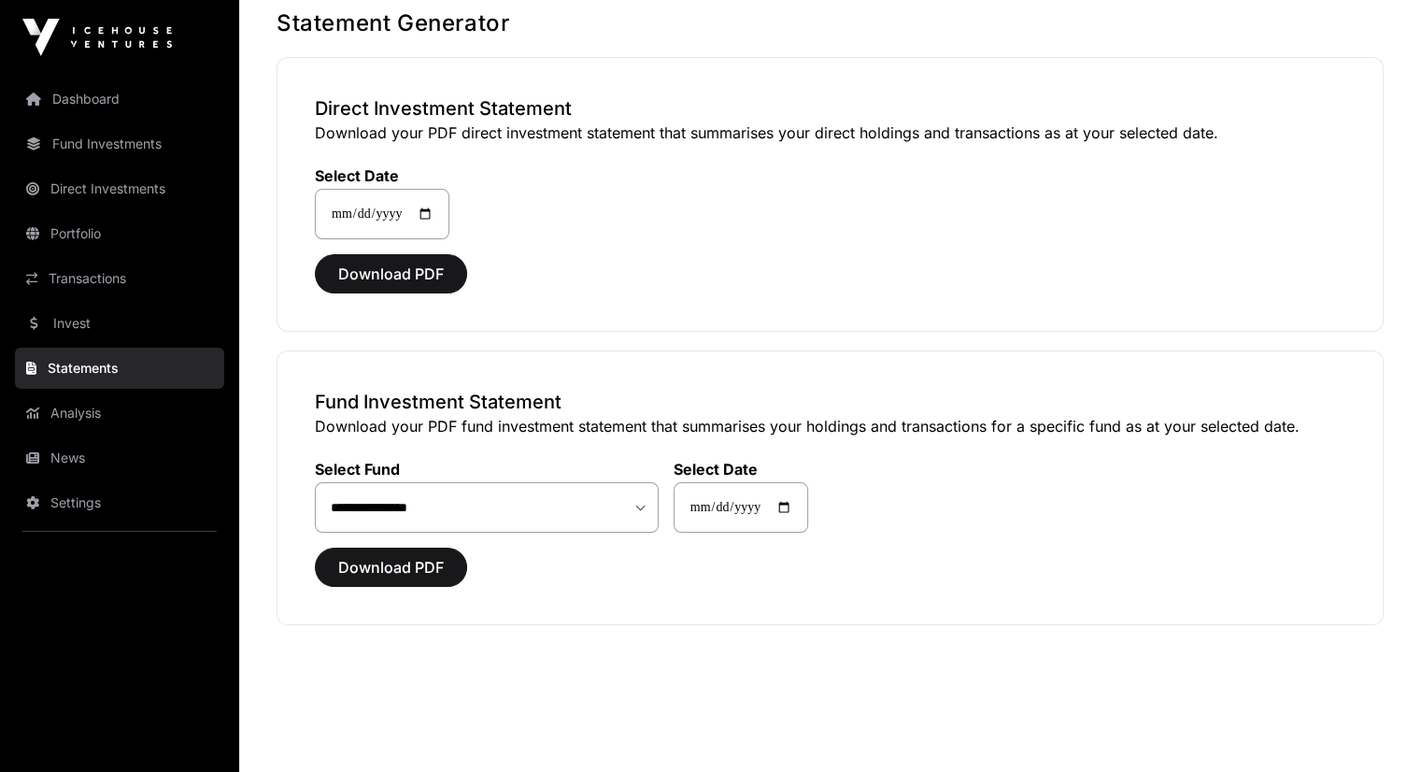
scroll to position [112, 0]
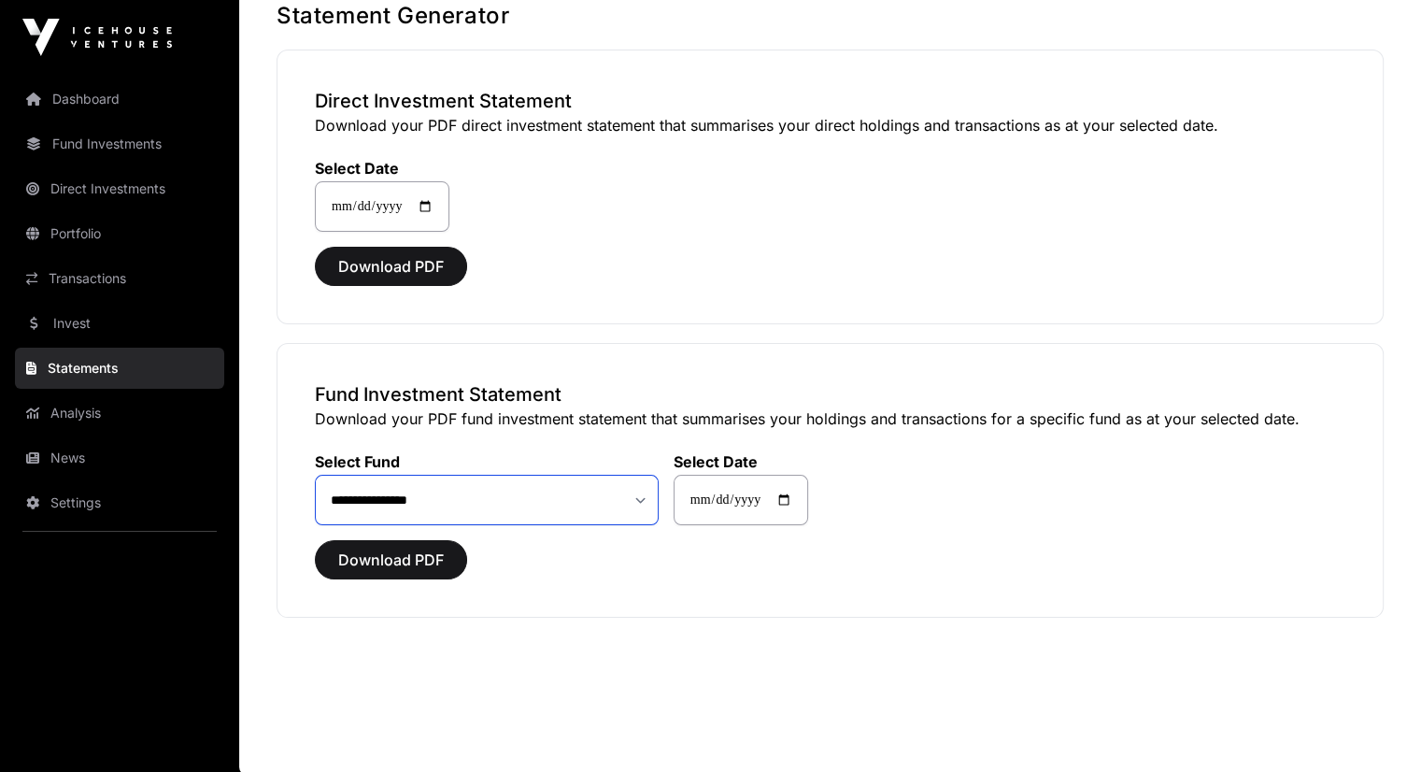
click at [636, 497] on select "**********" at bounding box center [487, 500] width 344 height 50
click at [315, 475] on select "**********" at bounding box center [487, 500] width 344 height 50
click at [397, 558] on span "Download PDF" at bounding box center [391, 559] width 106 height 22
click at [643, 492] on select "**********" at bounding box center [487, 500] width 344 height 50
click at [315, 475] on select "**********" at bounding box center [487, 500] width 344 height 50
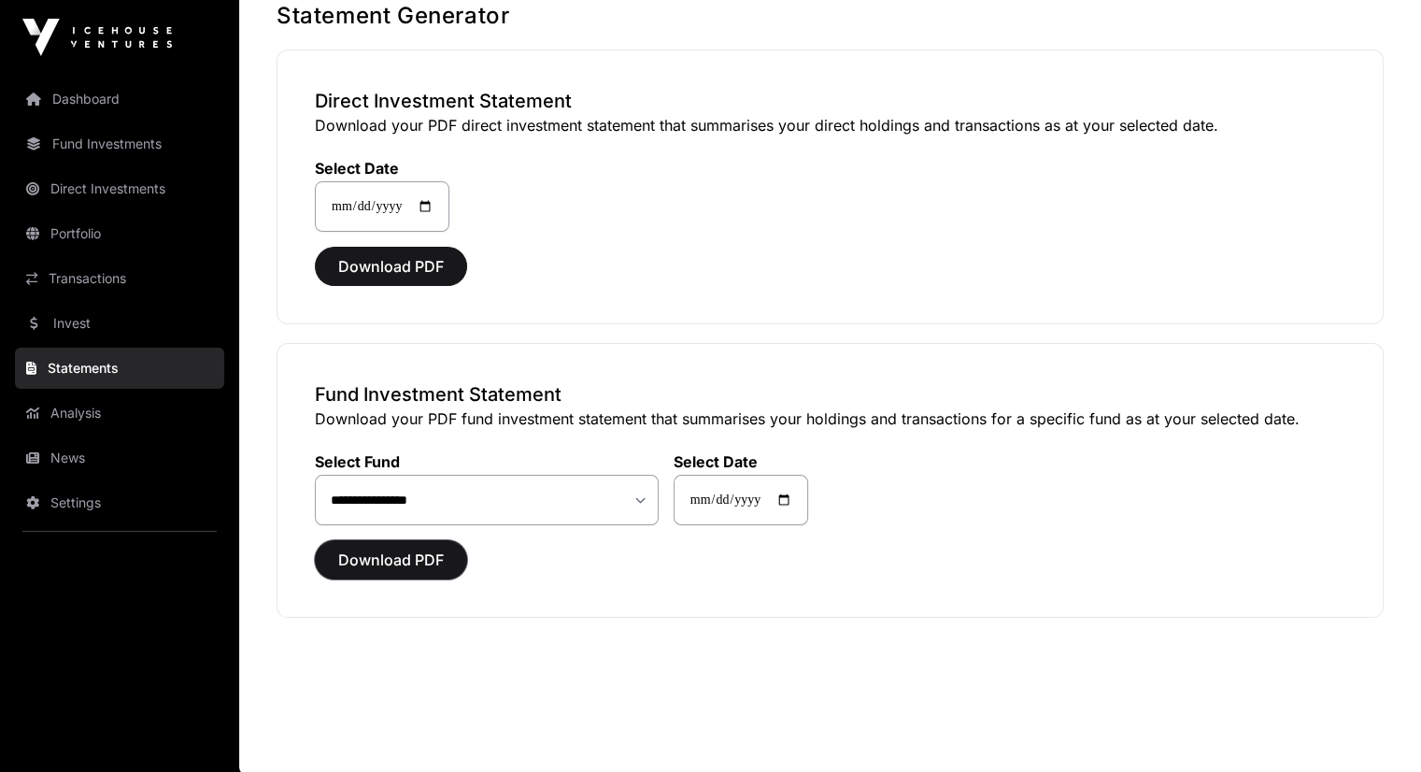
drag, startPoint x: 392, startPoint y: 550, endPoint x: 486, endPoint y: 565, distance: 94.6
click at [392, 550] on span "Download PDF" at bounding box center [391, 559] width 106 height 22
click at [650, 497] on select "**********" at bounding box center [487, 500] width 344 height 50
select select "**"
click at [315, 475] on select "**********" at bounding box center [487, 500] width 344 height 50
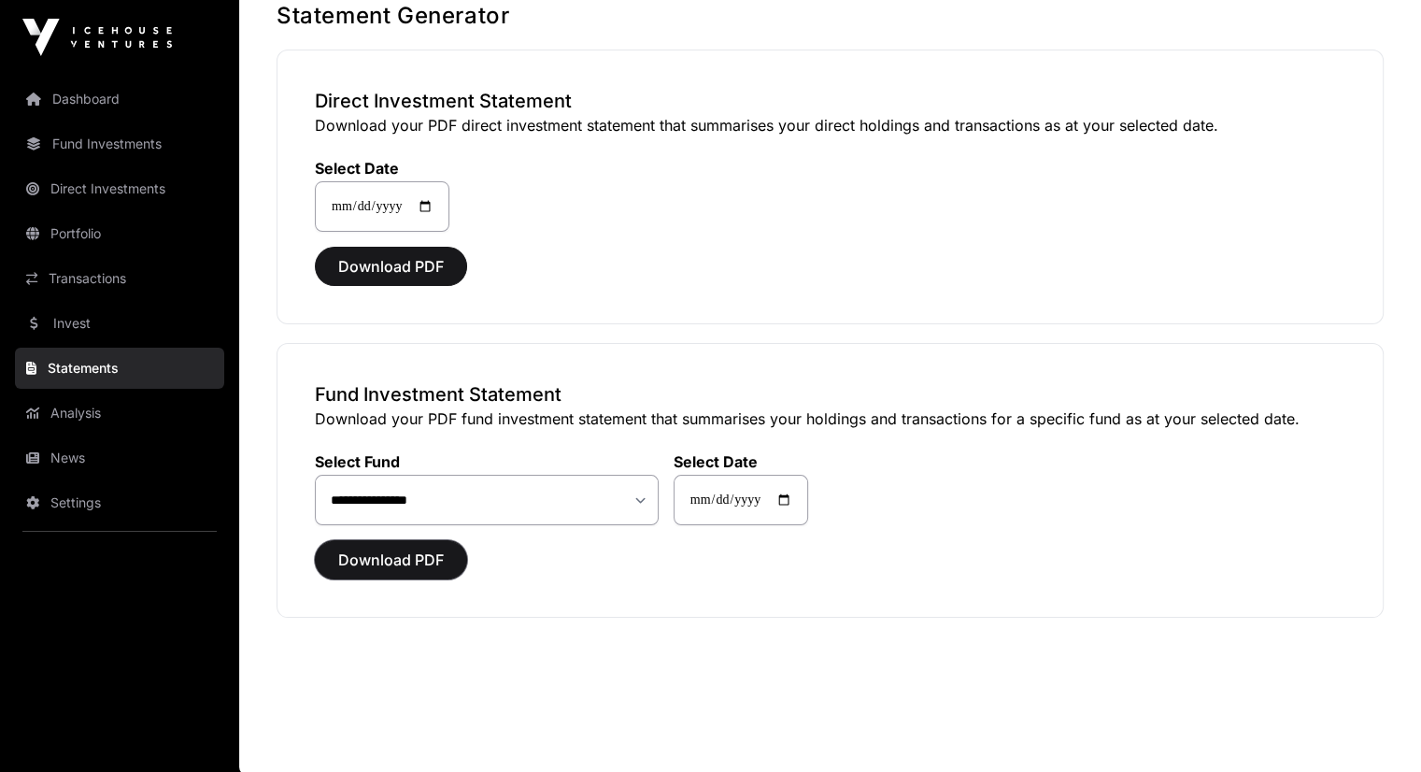
click at [375, 548] on span "Download PDF" at bounding box center [391, 559] width 106 height 22
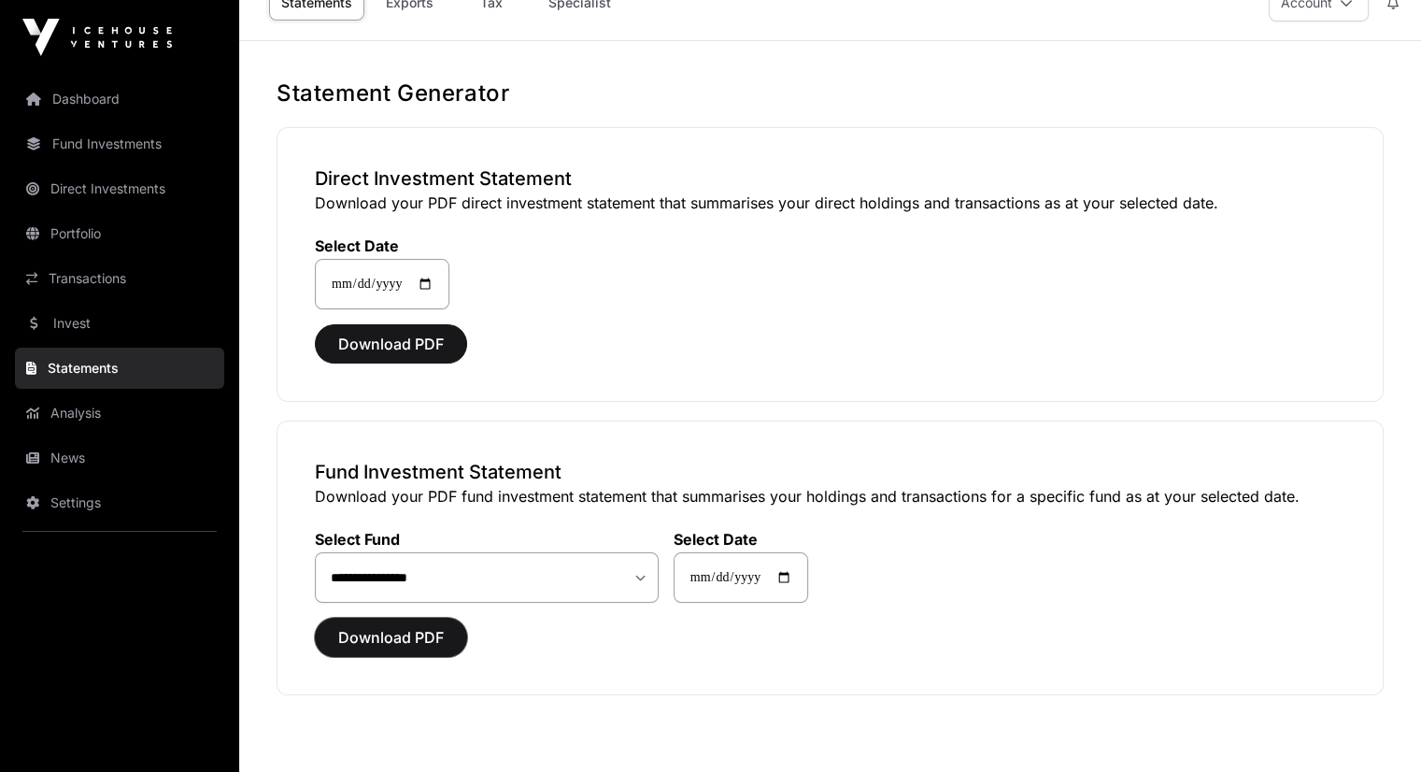
scroll to position [0, 0]
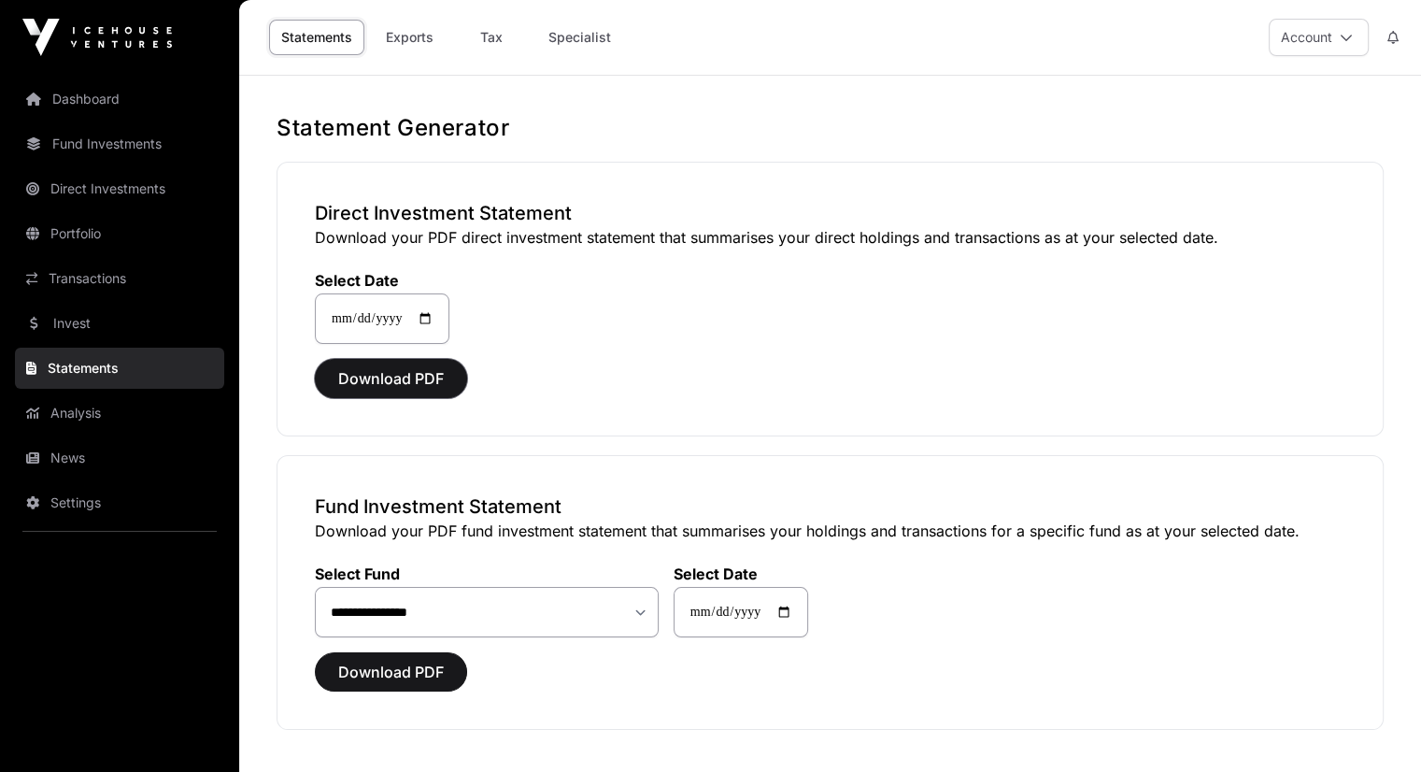
click at [391, 371] on span "Download PDF" at bounding box center [391, 378] width 106 height 22
drag, startPoint x: 776, startPoint y: 221, endPoint x: 786, endPoint y: 246, distance: 26.0
click at [776, 221] on h3 "Direct Investment Statement" at bounding box center [830, 213] width 1031 height 26
